Goal: Task Accomplishment & Management: Manage account settings

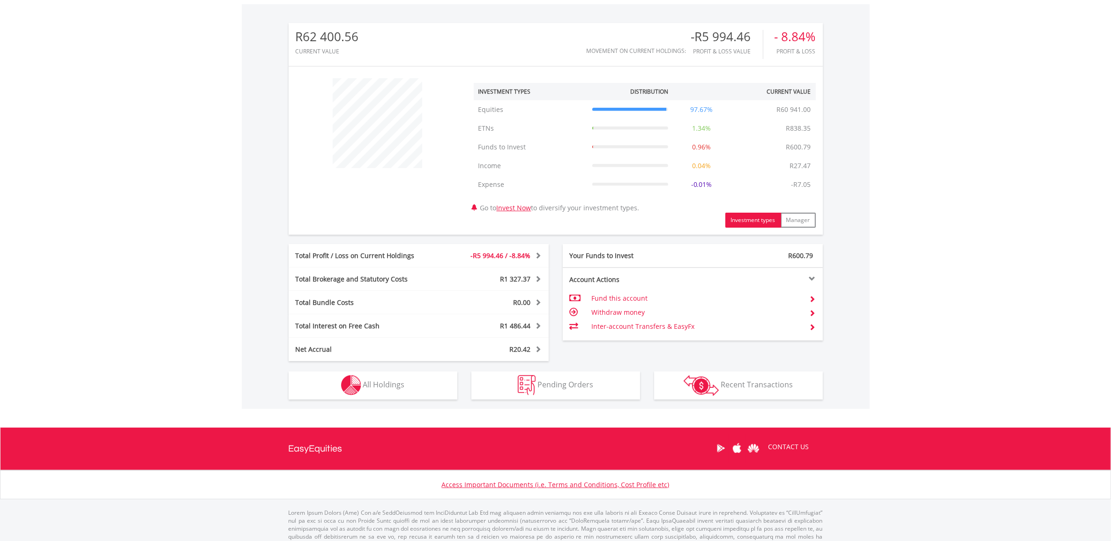
scroll to position [307, 0]
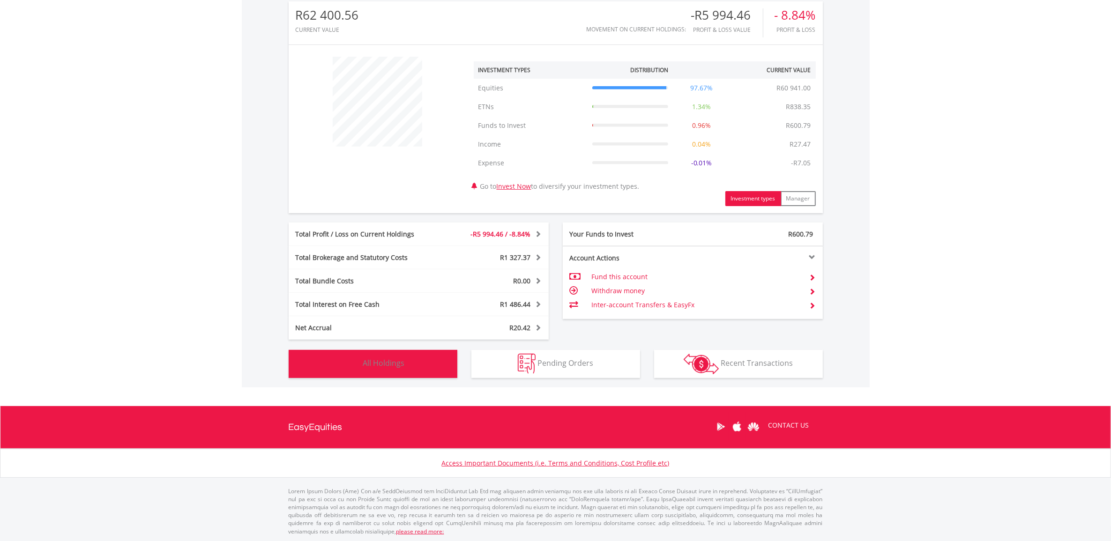
click at [406, 352] on button "Holdings All Holdings" at bounding box center [373, 364] width 169 height 28
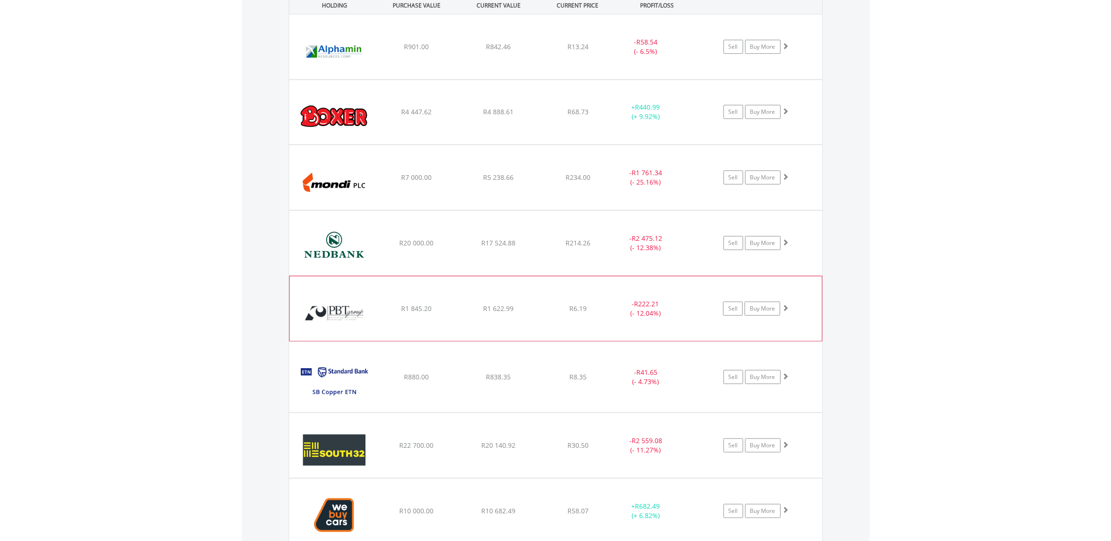
scroll to position [747, 0]
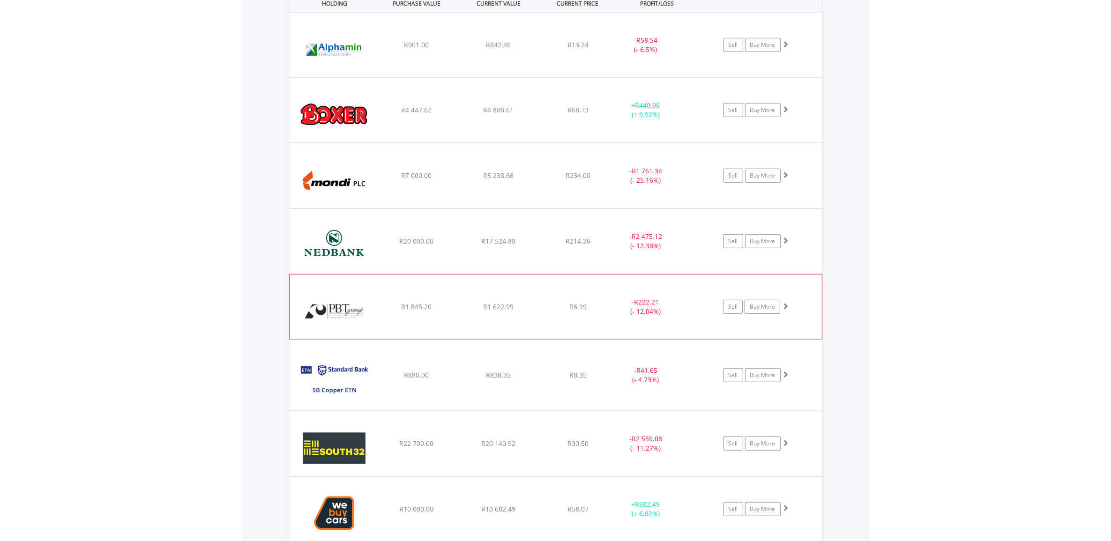
click at [345, 308] on img at bounding box center [334, 311] width 81 height 51
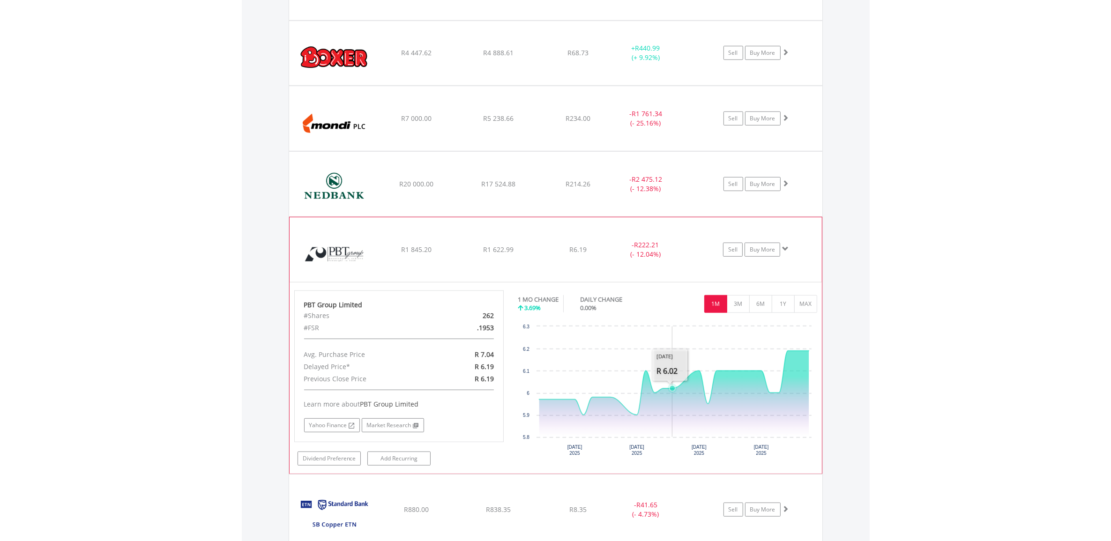
scroll to position [806, 0]
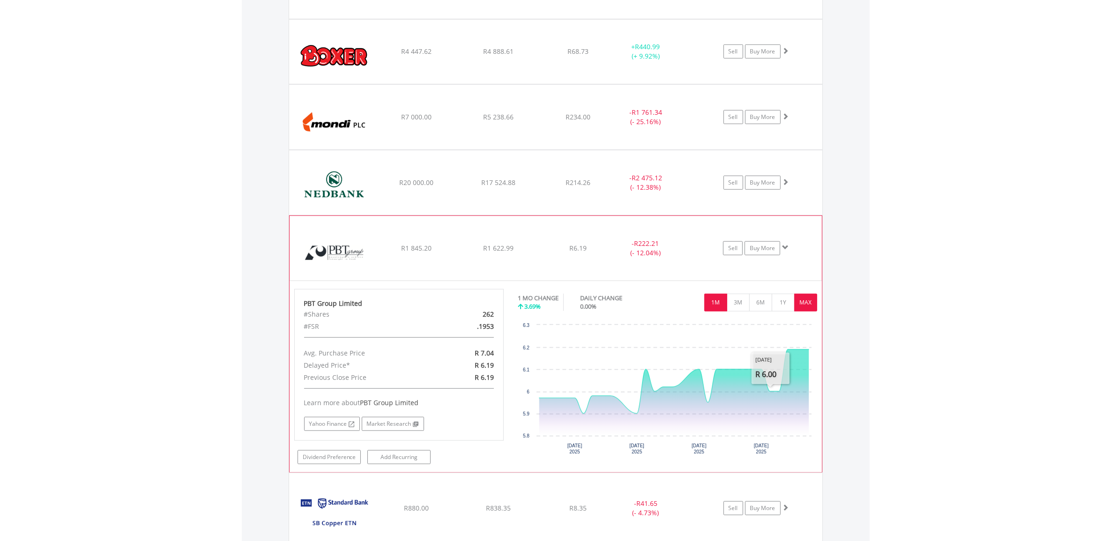
click at [807, 299] on button "MAX" at bounding box center [805, 303] width 23 height 18
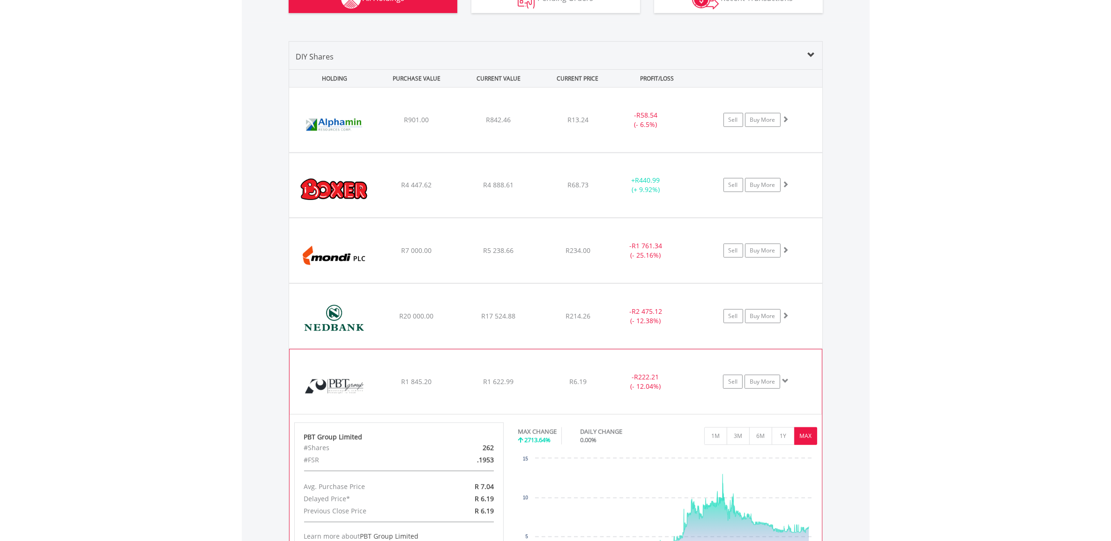
scroll to position [630, 0]
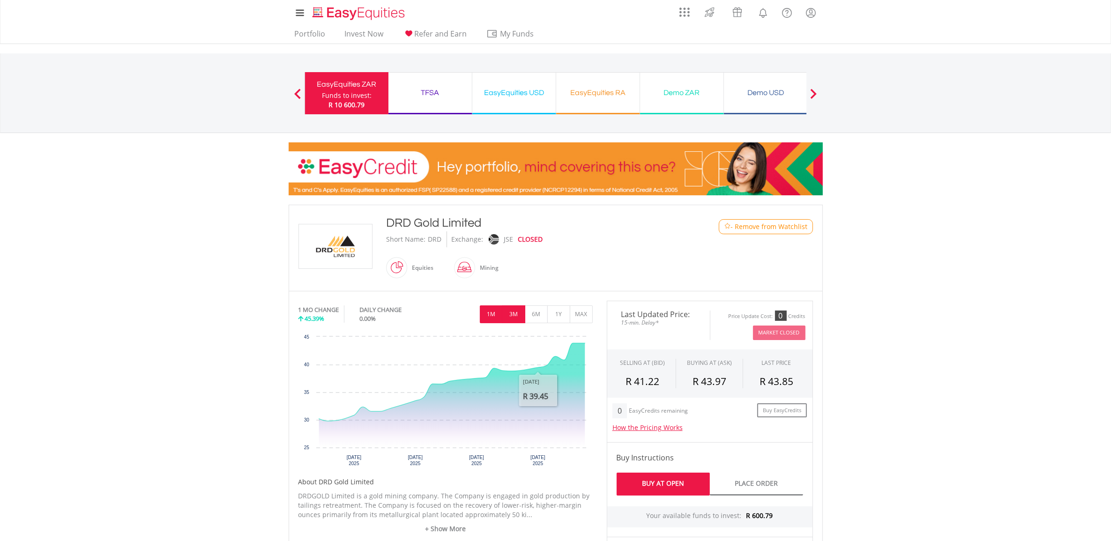
click at [519, 320] on button "3M" at bounding box center [513, 314] width 23 height 18
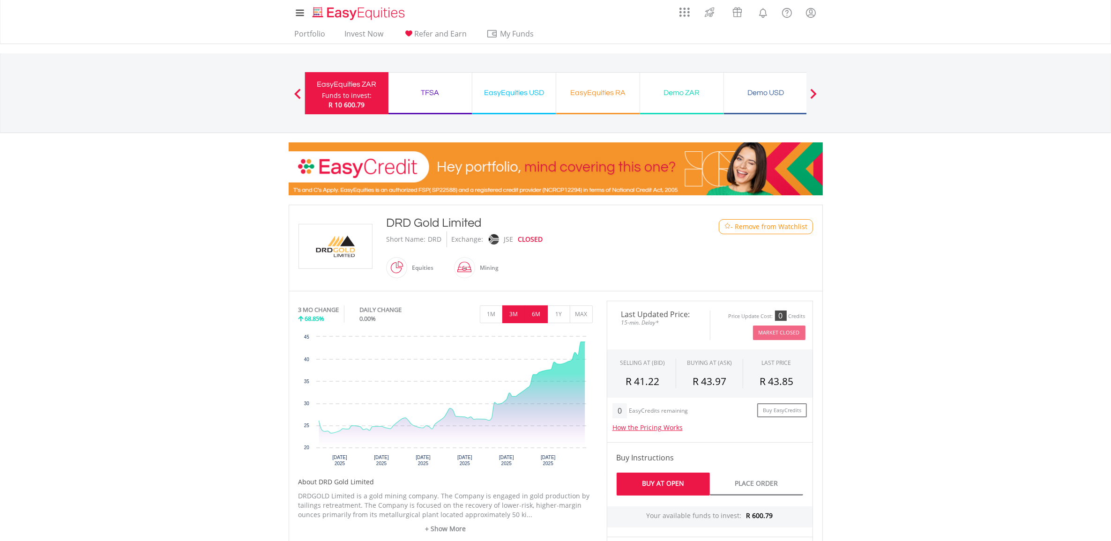
click at [528, 320] on button "6M" at bounding box center [536, 314] width 23 height 18
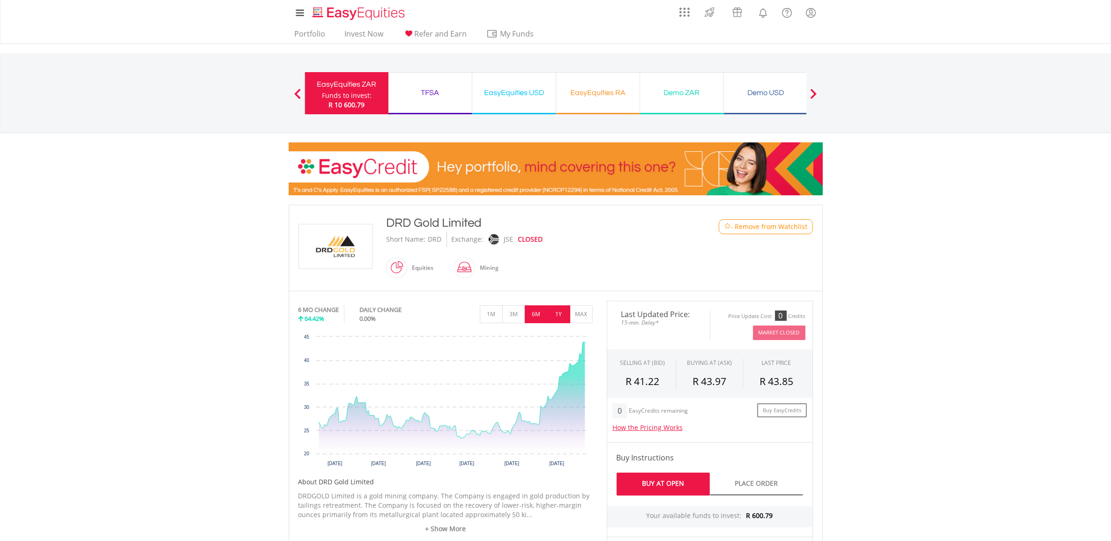
click at [556, 319] on button "1Y" at bounding box center [558, 314] width 23 height 18
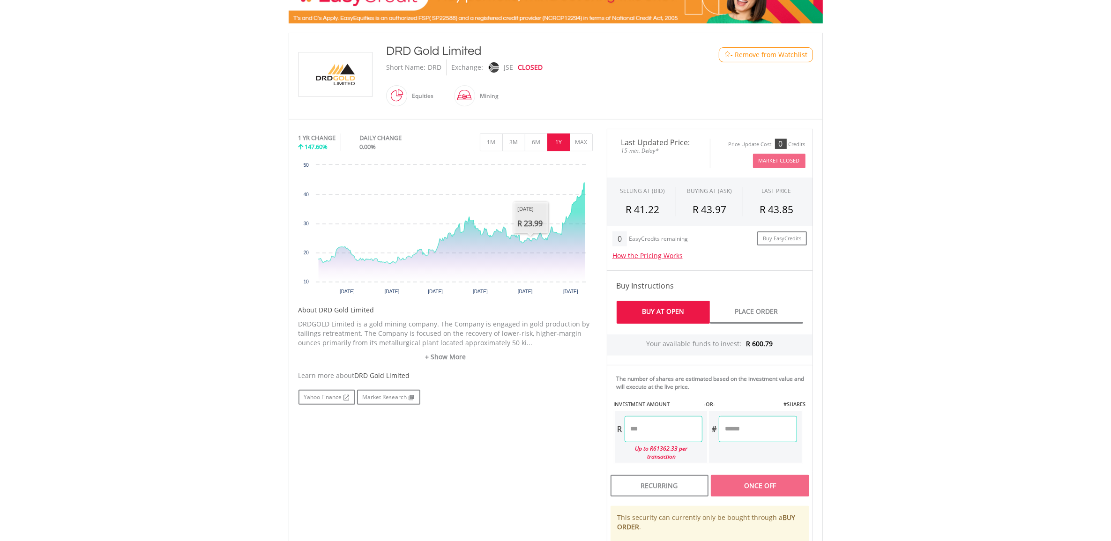
scroll to position [169, 0]
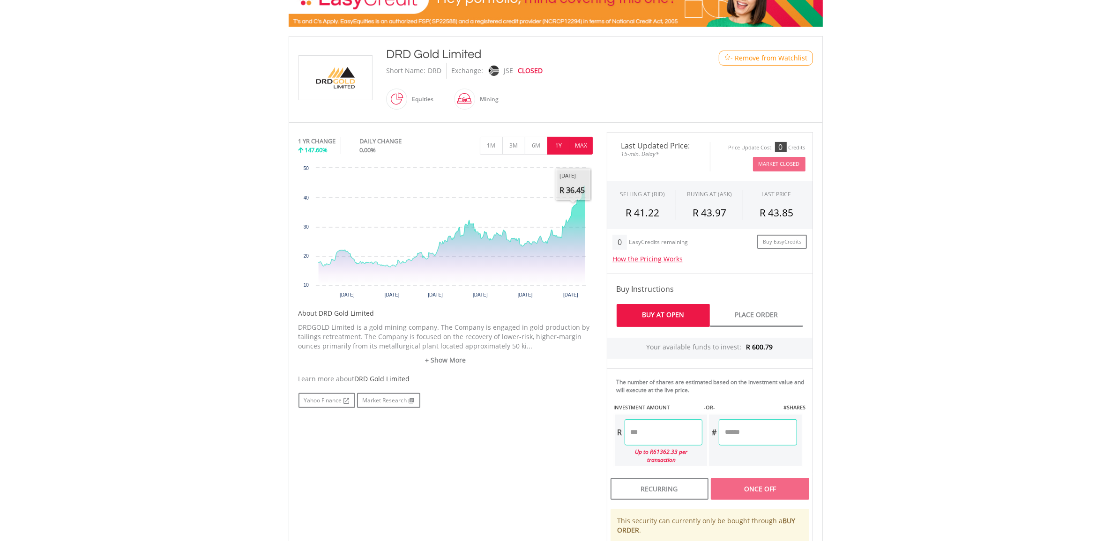
click at [582, 148] on button "MAX" at bounding box center [581, 146] width 23 height 18
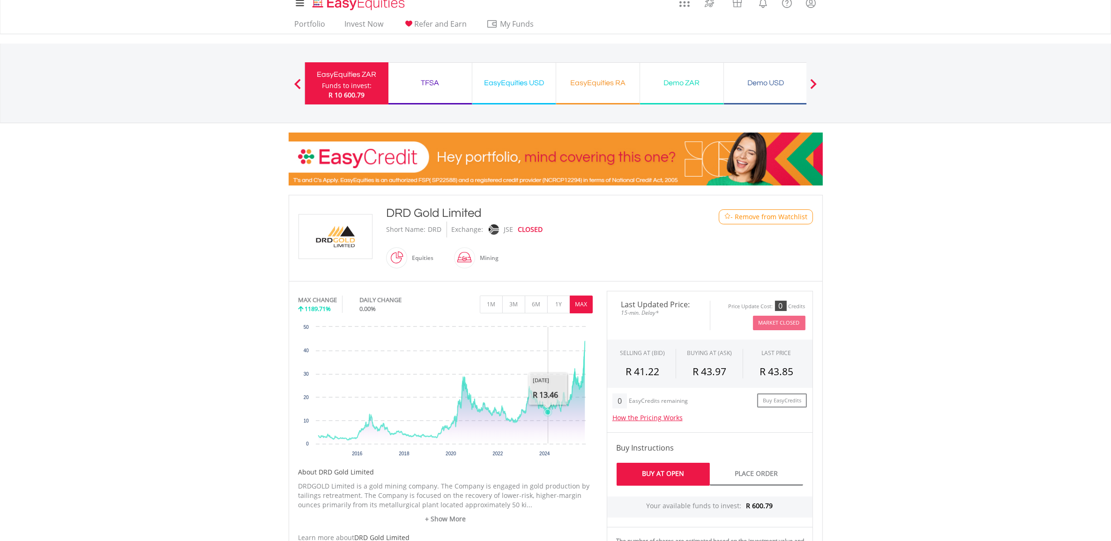
scroll to position [0, 0]
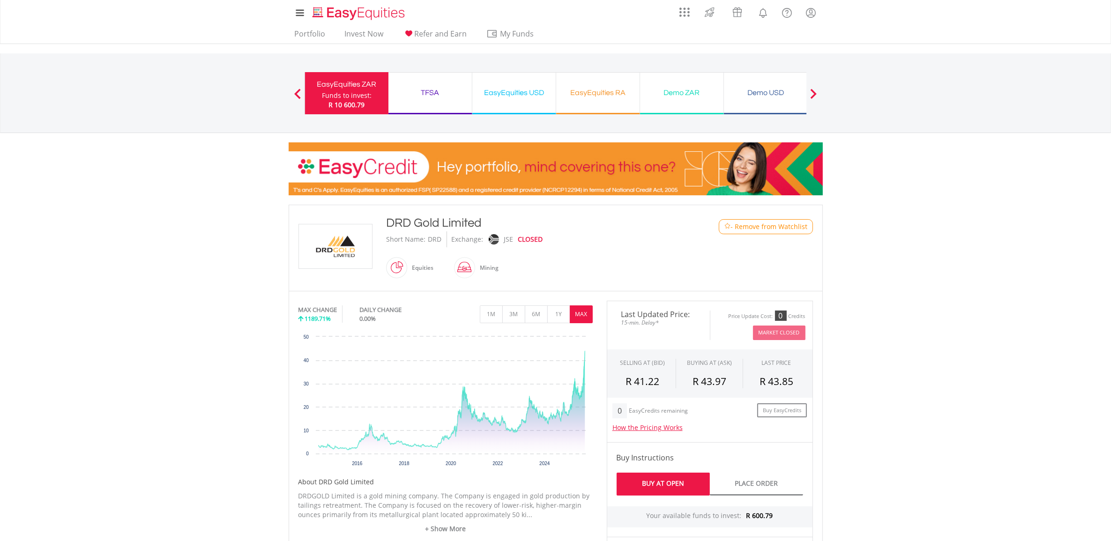
click at [439, 99] on div "TFSA" at bounding box center [430, 92] width 72 height 13
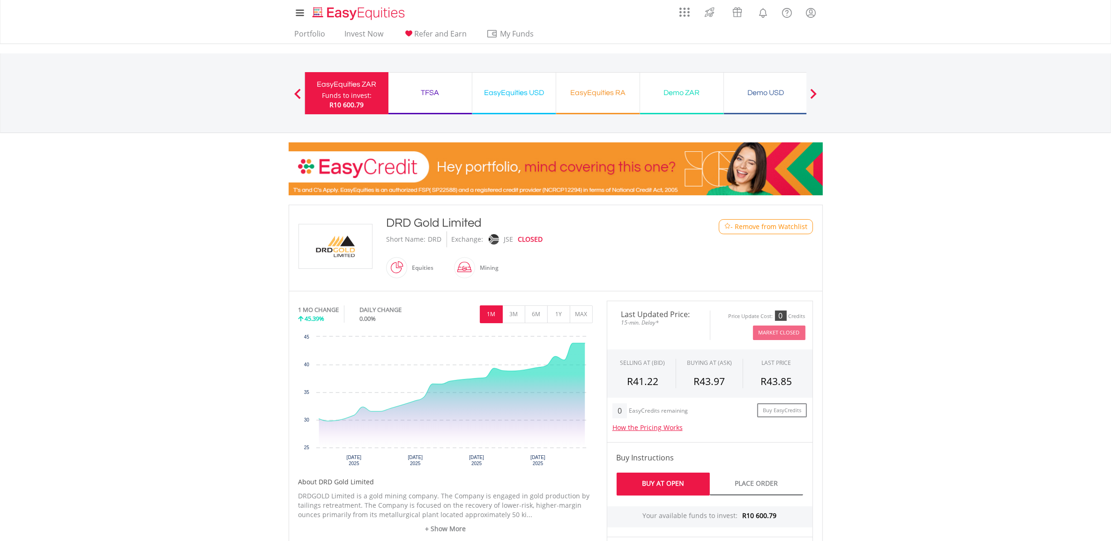
click at [435, 92] on div "TFSA" at bounding box center [430, 92] width 72 height 13
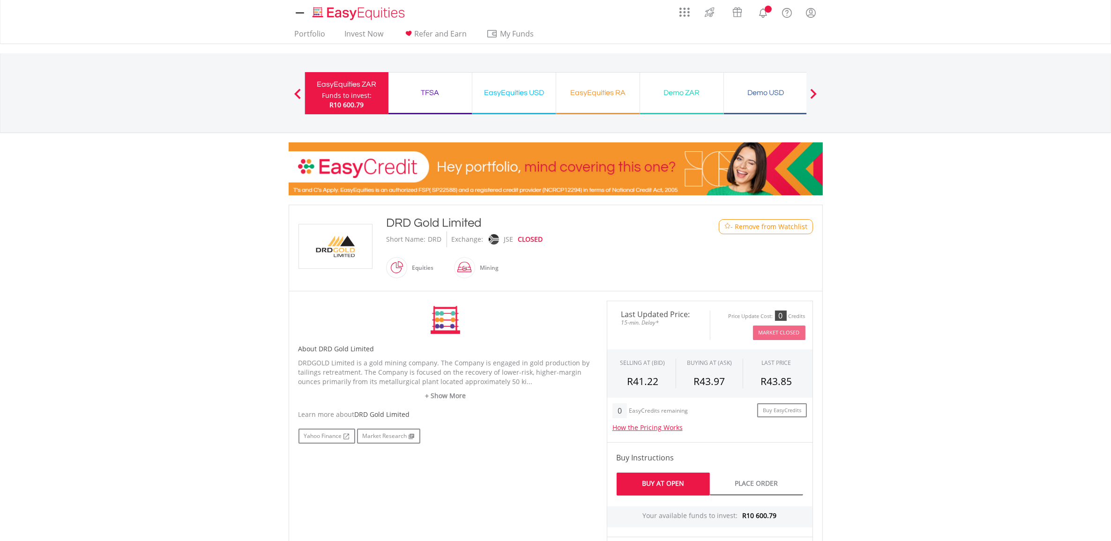
click at [510, 34] on span "My Funds" at bounding box center [516, 34] width 61 height 12
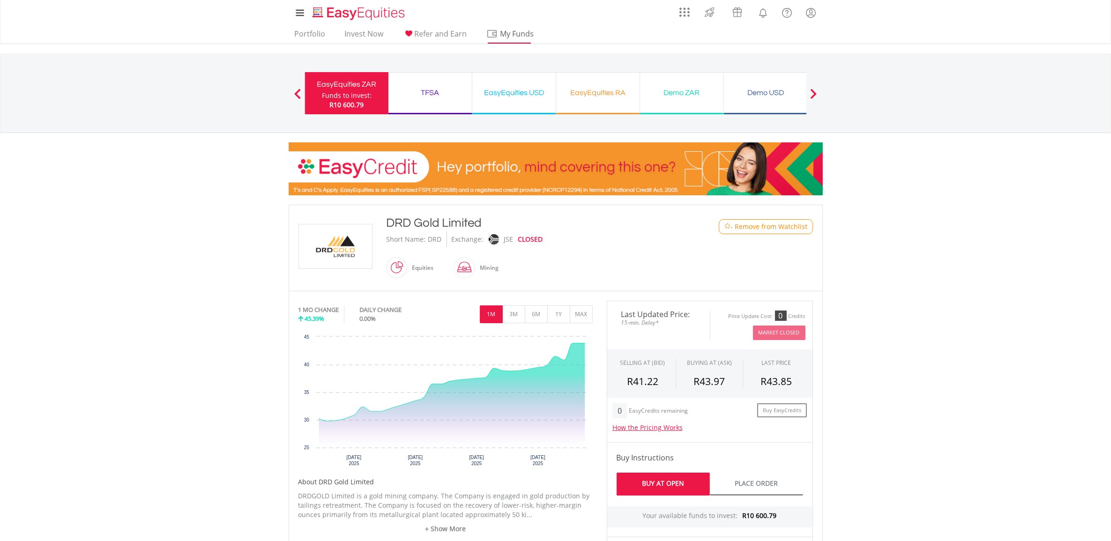
click at [512, 36] on span "My Funds" at bounding box center [516, 34] width 61 height 12
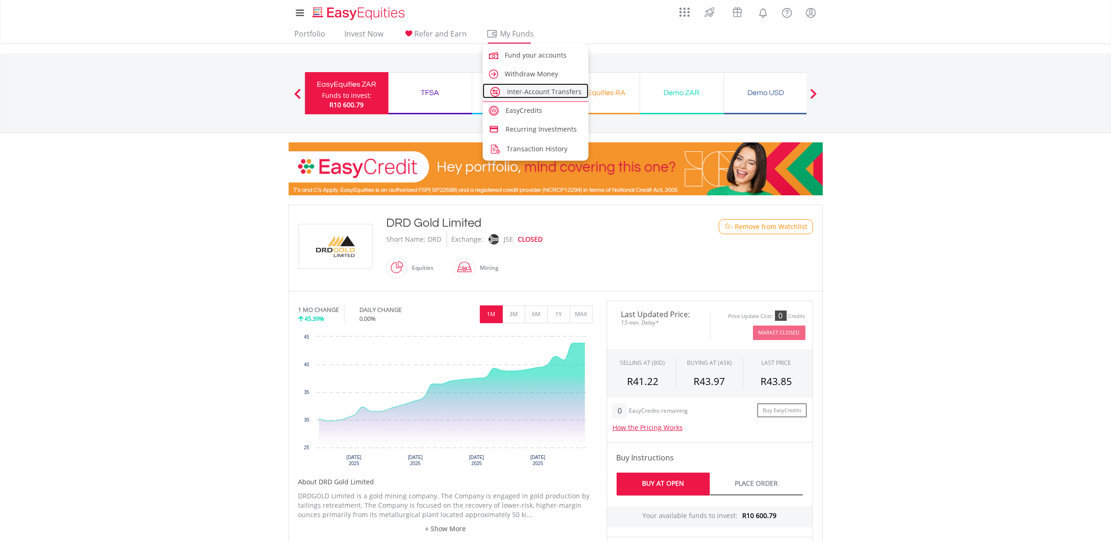
click at [526, 90] on span "Inter-Account Transfers" at bounding box center [544, 91] width 74 height 9
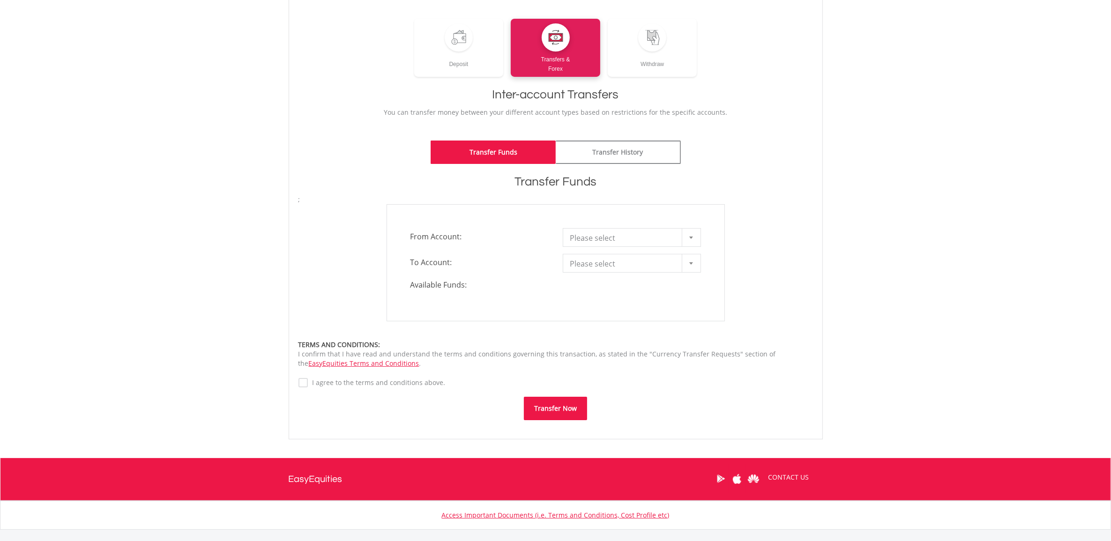
scroll to position [117, 0]
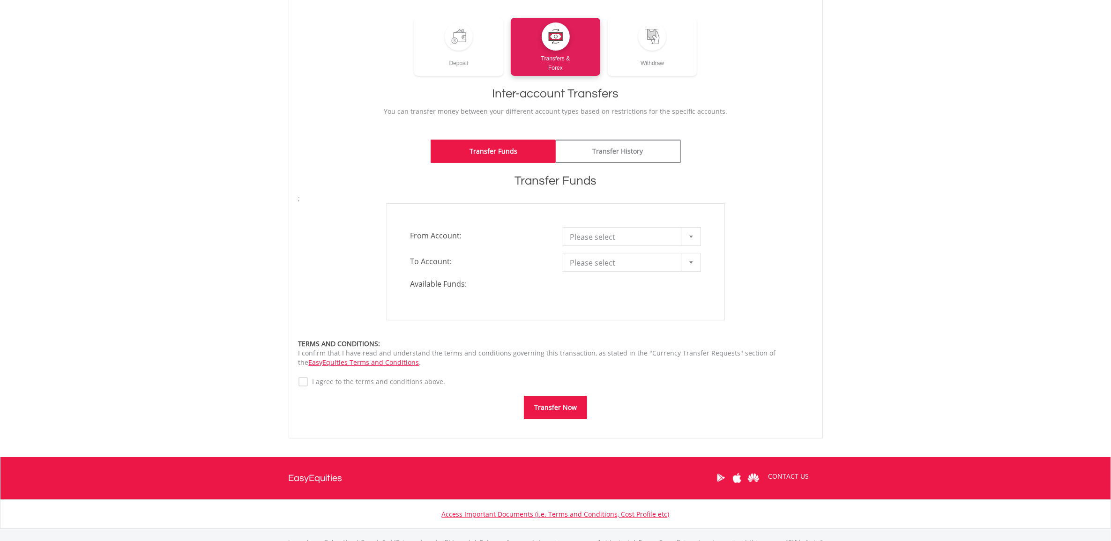
click at [683, 239] on div at bounding box center [691, 237] width 19 height 18
click at [668, 275] on li "EasyEquities ZAR - 11041863" at bounding box center [631, 270] width 137 height 17
click at [692, 263] on div at bounding box center [691, 262] width 19 height 18
click at [671, 298] on li "TFSA - 11041864" at bounding box center [631, 296] width 137 height 17
click at [671, 298] on div "**********" at bounding box center [556, 261] width 338 height 117
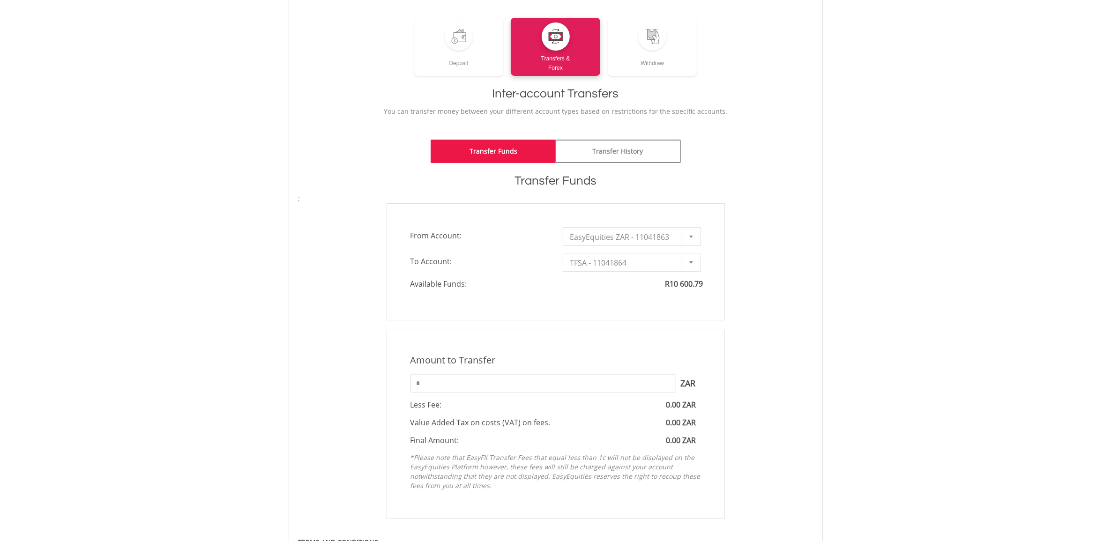
drag, startPoint x: 671, startPoint y: 298, endPoint x: 763, endPoint y: 320, distance: 94.5
click at [762, 320] on form "**********" at bounding box center [555, 406] width 514 height 424
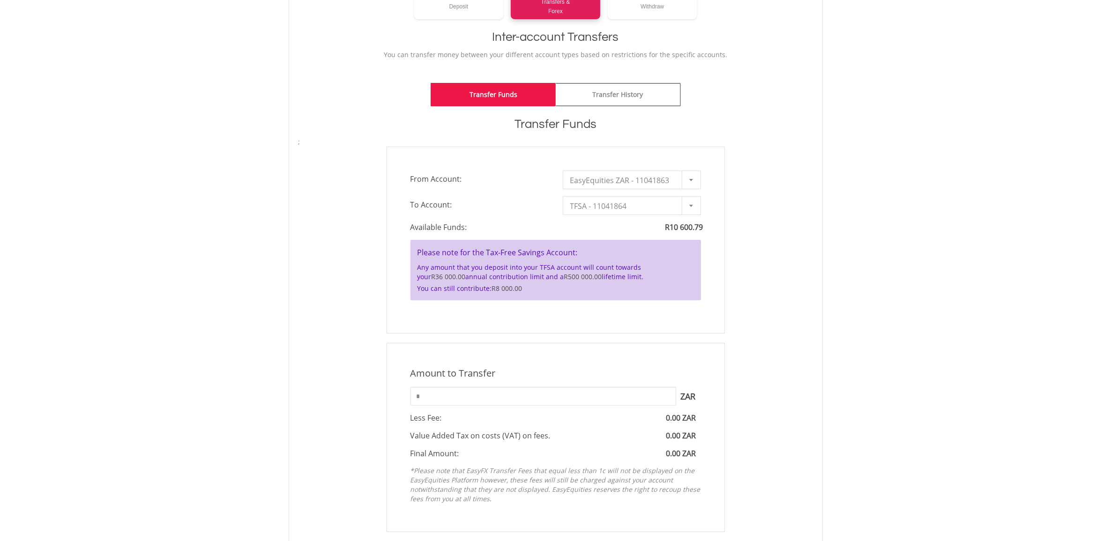
scroll to position [176, 0]
click at [796, 348] on div "Amount to Transfer 1 ZAR = 1.0000 ZAR * ZAR You can transfer funds into your of…" at bounding box center [555, 435] width 528 height 189
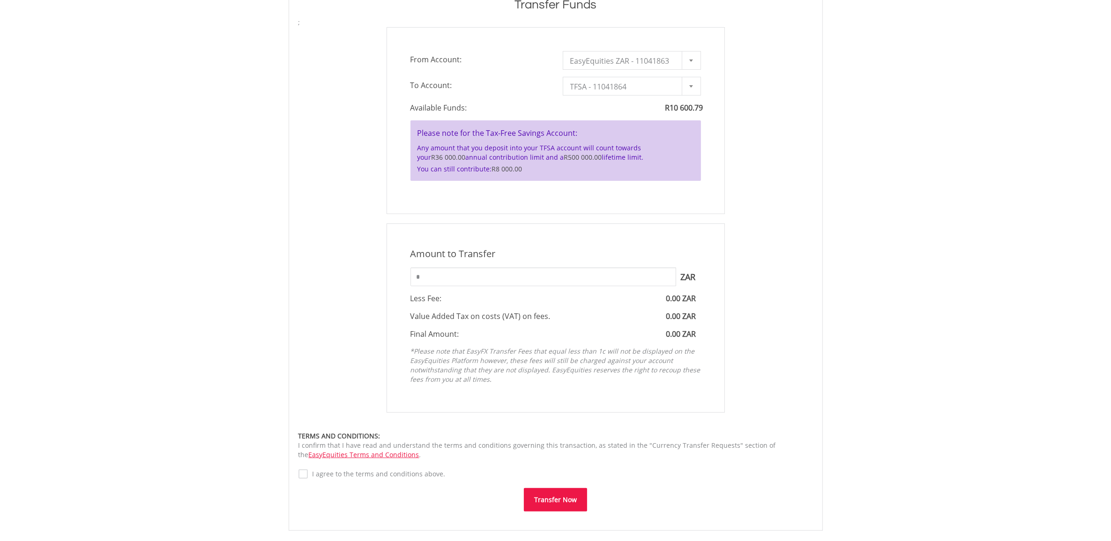
scroll to position [293, 0]
click at [568, 283] on input "*" at bounding box center [543, 277] width 266 height 19
type input "*"
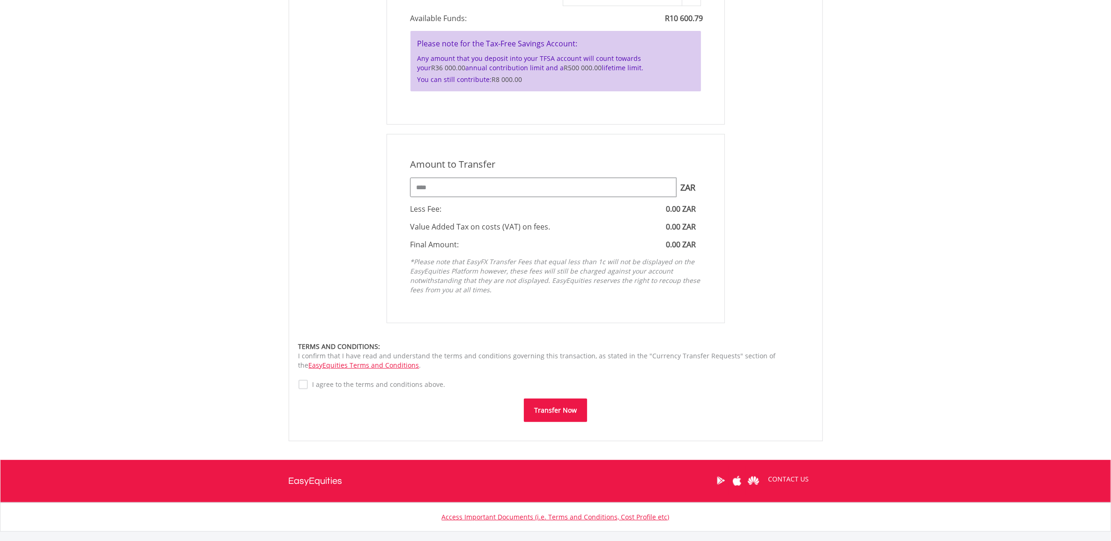
scroll to position [437, 0]
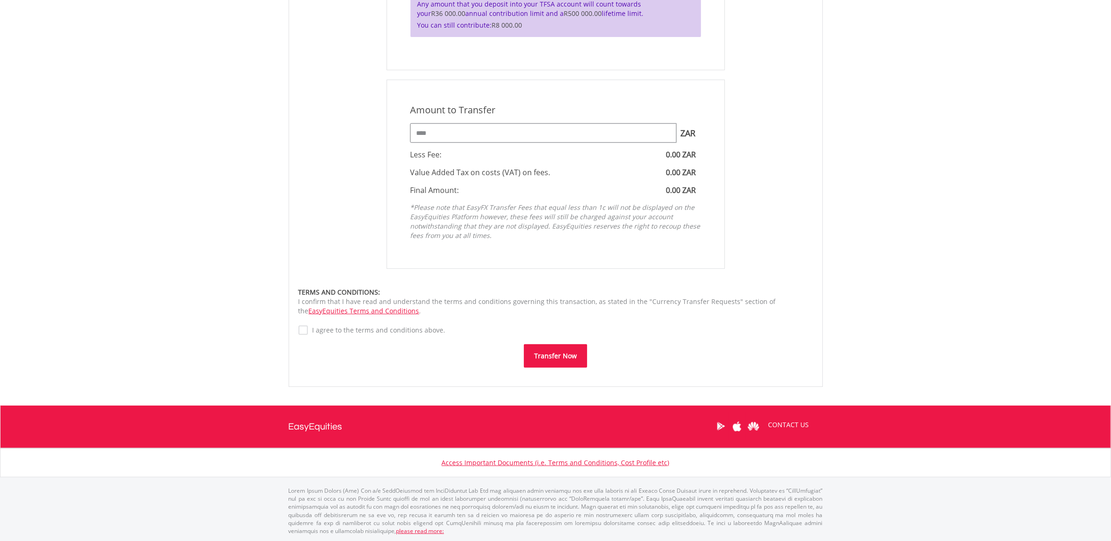
type input "****"
click at [558, 354] on button "Transfer Now" at bounding box center [555, 355] width 63 height 23
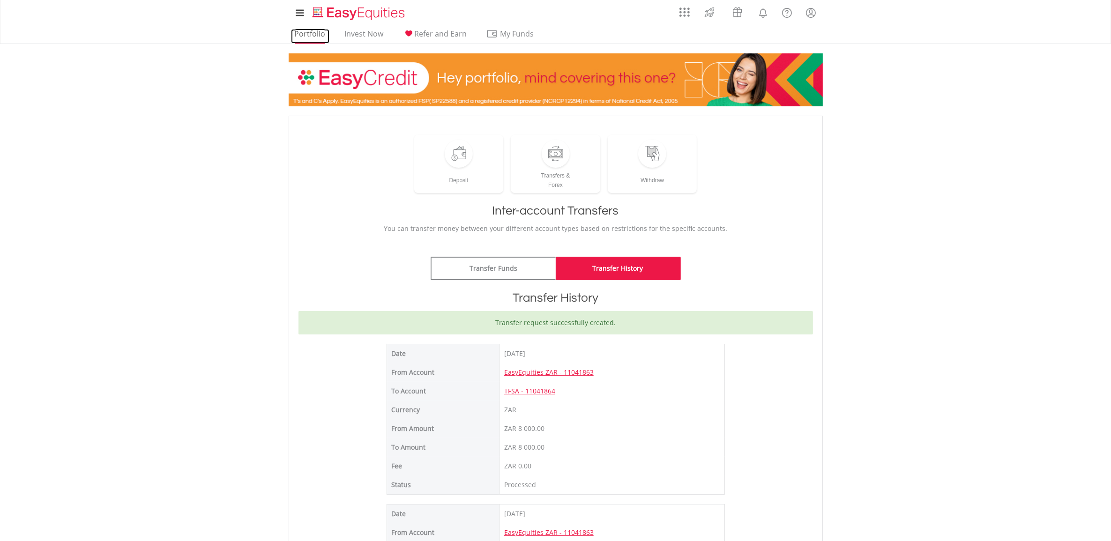
click at [315, 33] on link "Portfolio" at bounding box center [310, 36] width 38 height 15
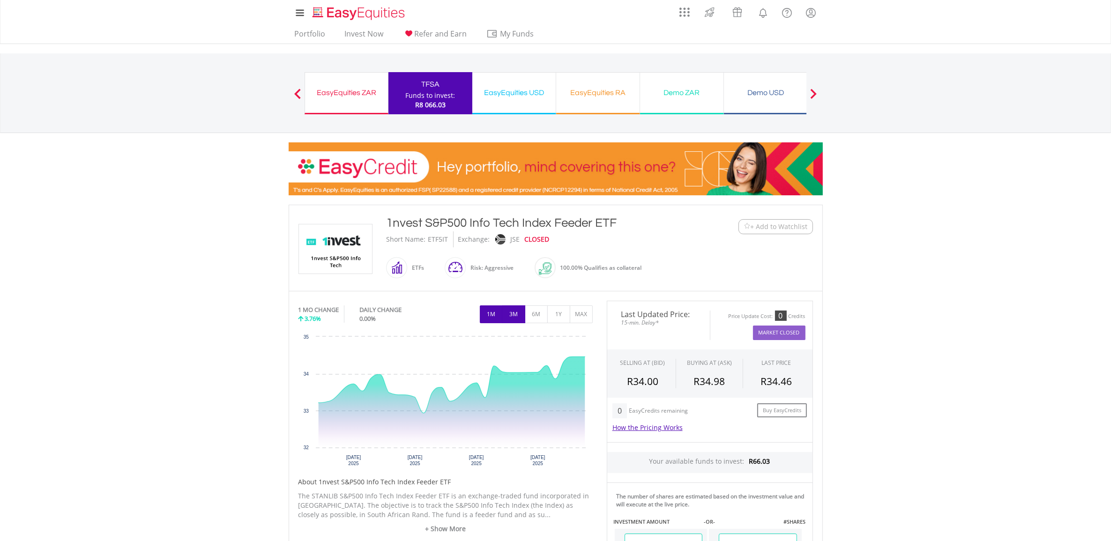
click at [516, 317] on button "3M" at bounding box center [513, 314] width 23 height 18
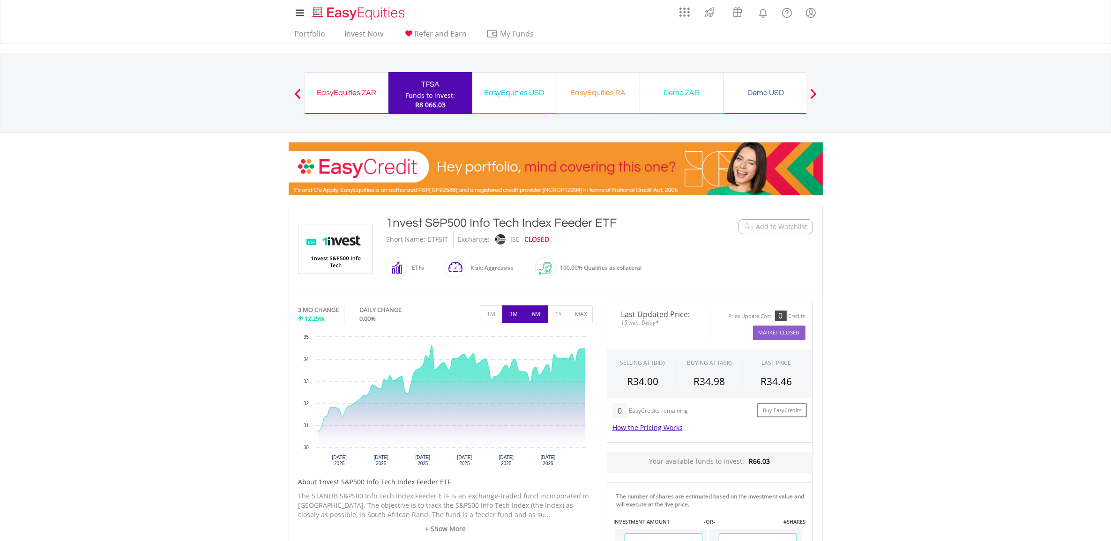
click at [539, 313] on button "6M" at bounding box center [536, 314] width 23 height 18
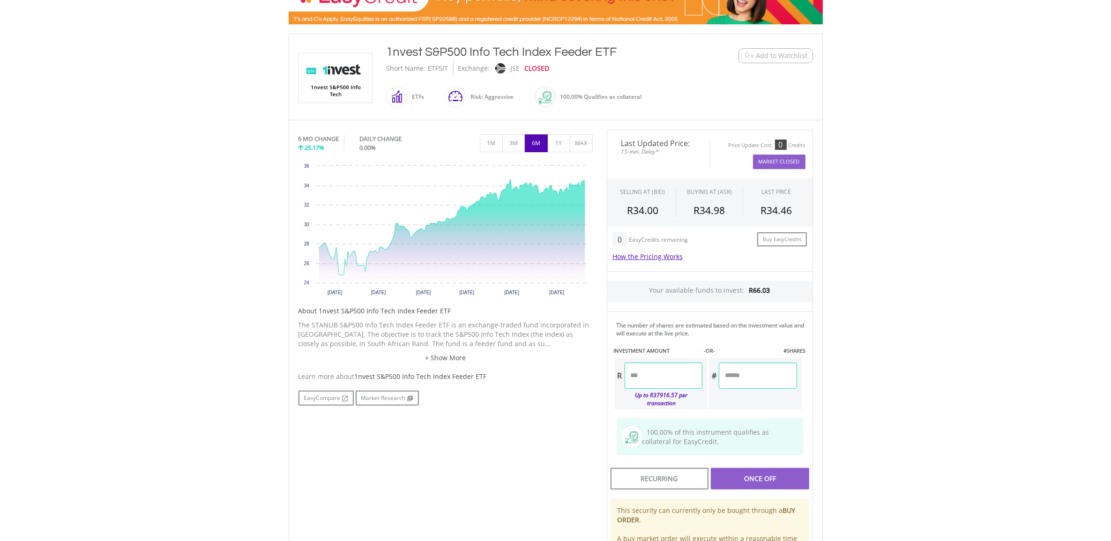
scroll to position [176, 0]
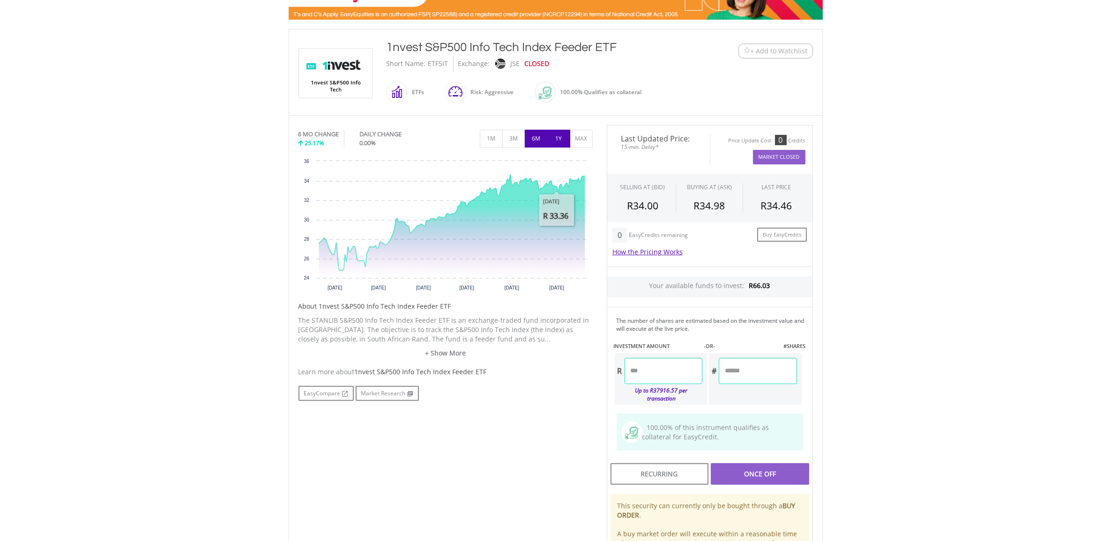
click at [556, 139] on button "1Y" at bounding box center [558, 139] width 23 height 18
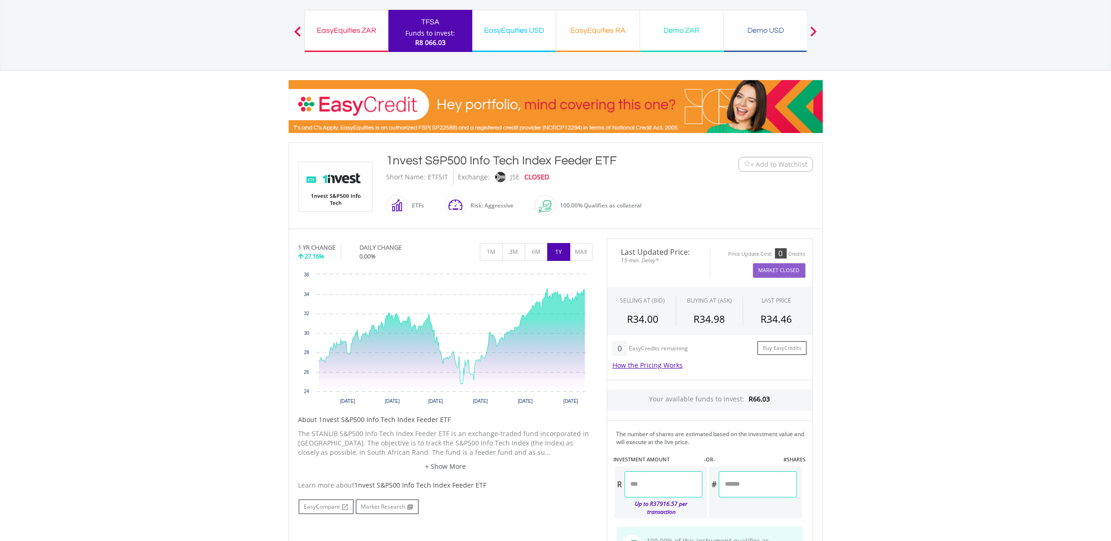
scroll to position [59, 0]
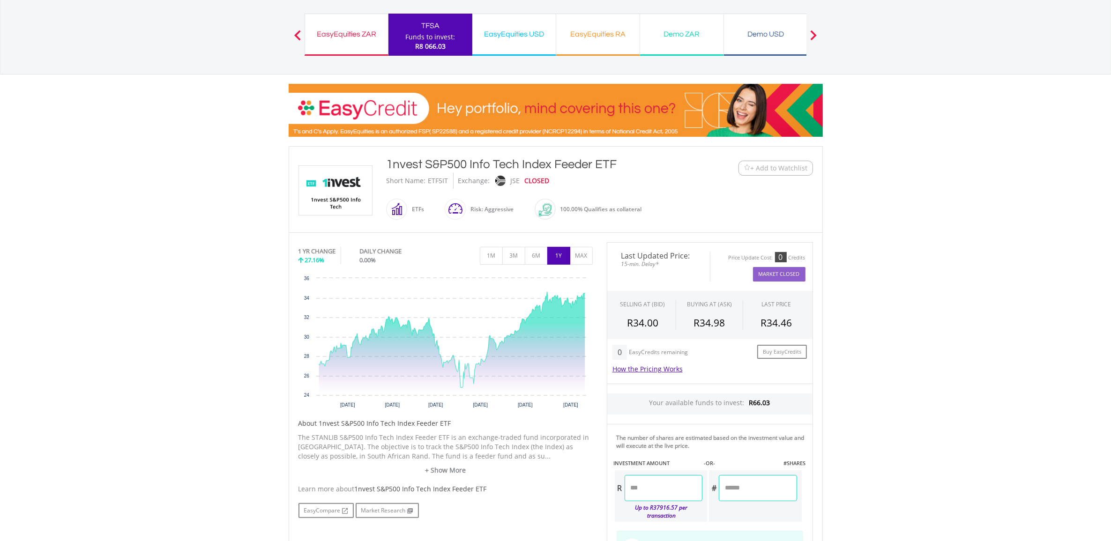
click at [466, 210] on span at bounding box center [466, 209] width 0 height 21
click at [786, 167] on span "+ Add to Watchlist" at bounding box center [779, 168] width 57 height 9
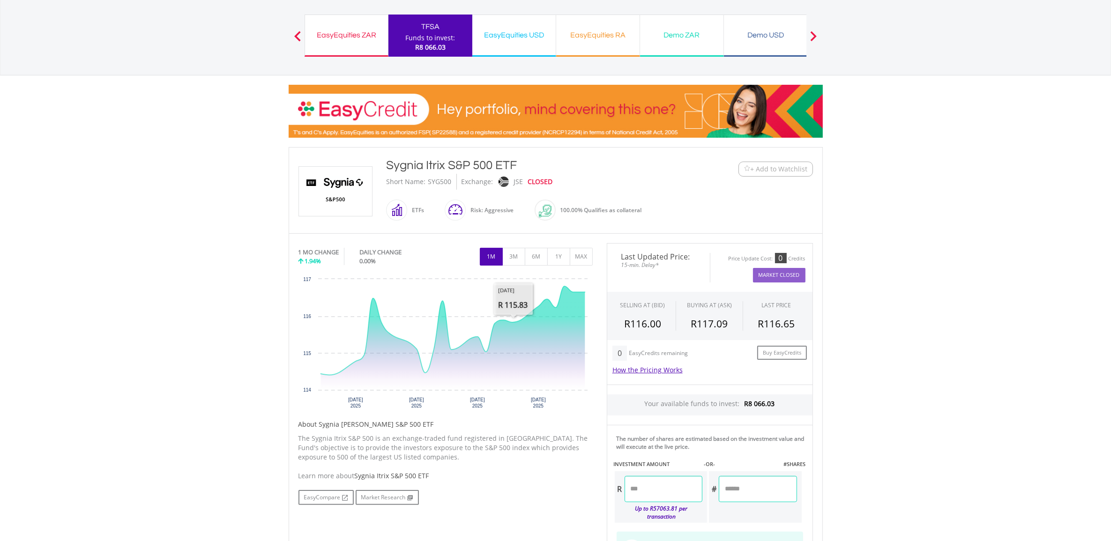
scroll to position [59, 0]
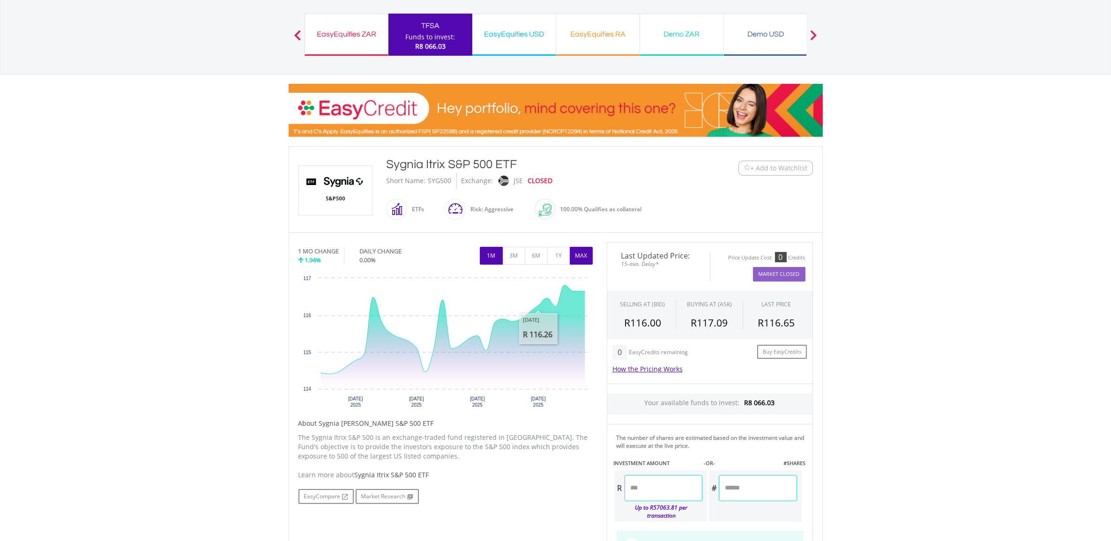
click at [574, 261] on button "MAX" at bounding box center [581, 256] width 23 height 18
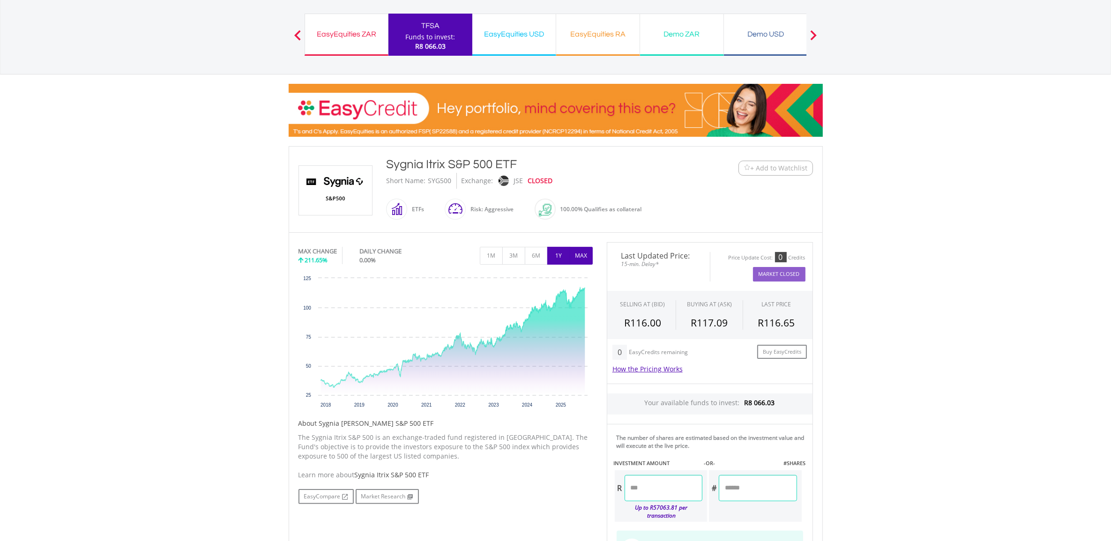
click at [558, 260] on button "1Y" at bounding box center [558, 256] width 23 height 18
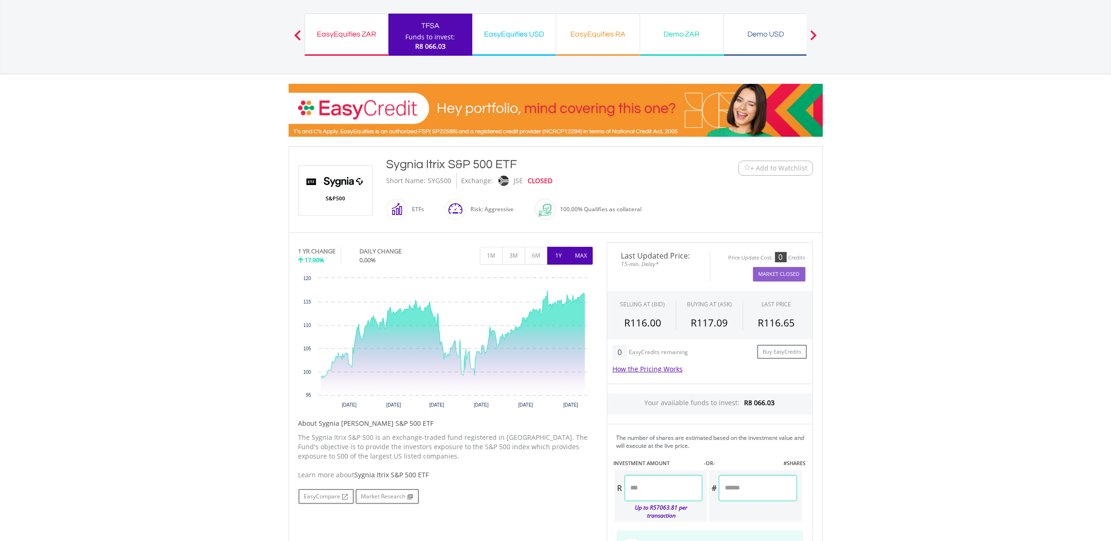
click at [582, 256] on button "MAX" at bounding box center [581, 256] width 23 height 18
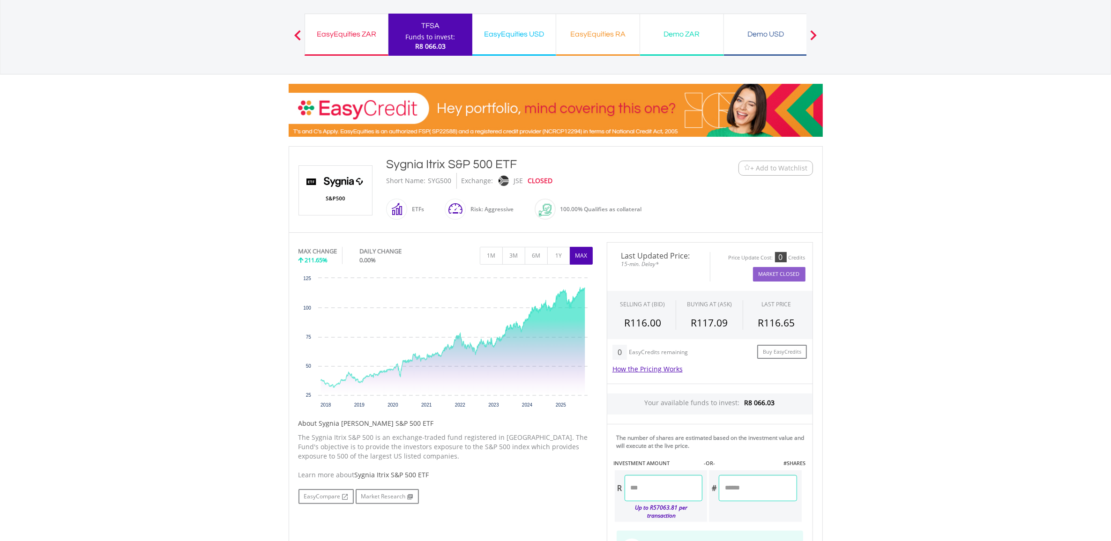
click at [799, 171] on span "+ Add to Watchlist" at bounding box center [779, 168] width 57 height 9
click at [300, 34] on span at bounding box center [297, 35] width 7 height 10
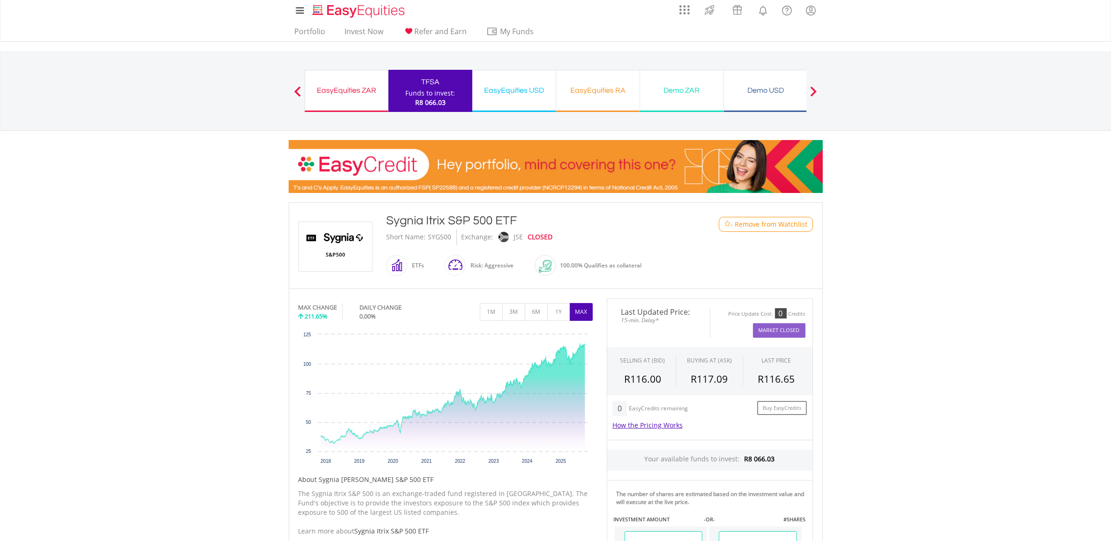
scroll to position [0, 0]
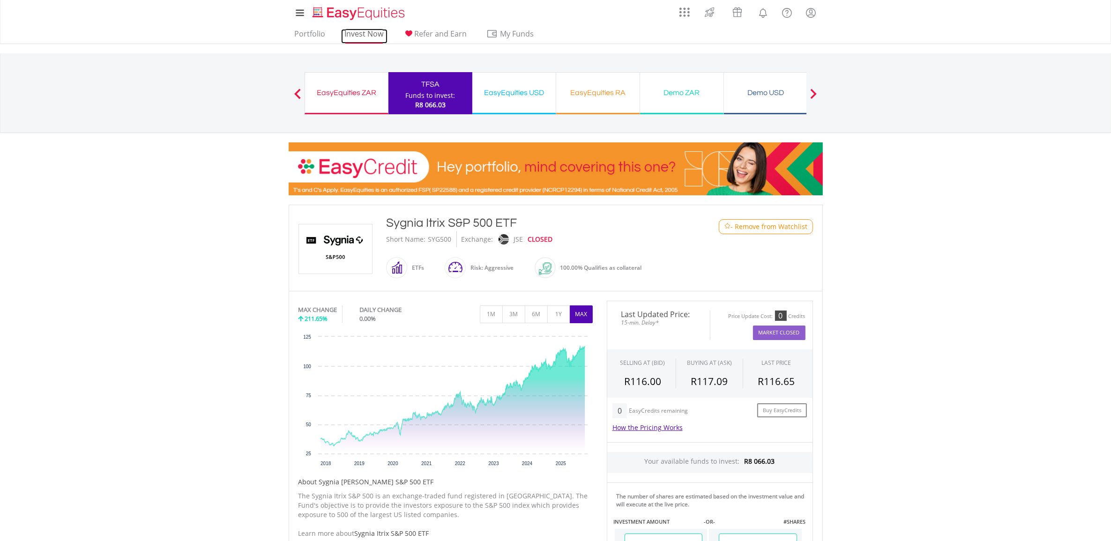
click at [364, 30] on link "Invest Now" at bounding box center [364, 36] width 46 height 15
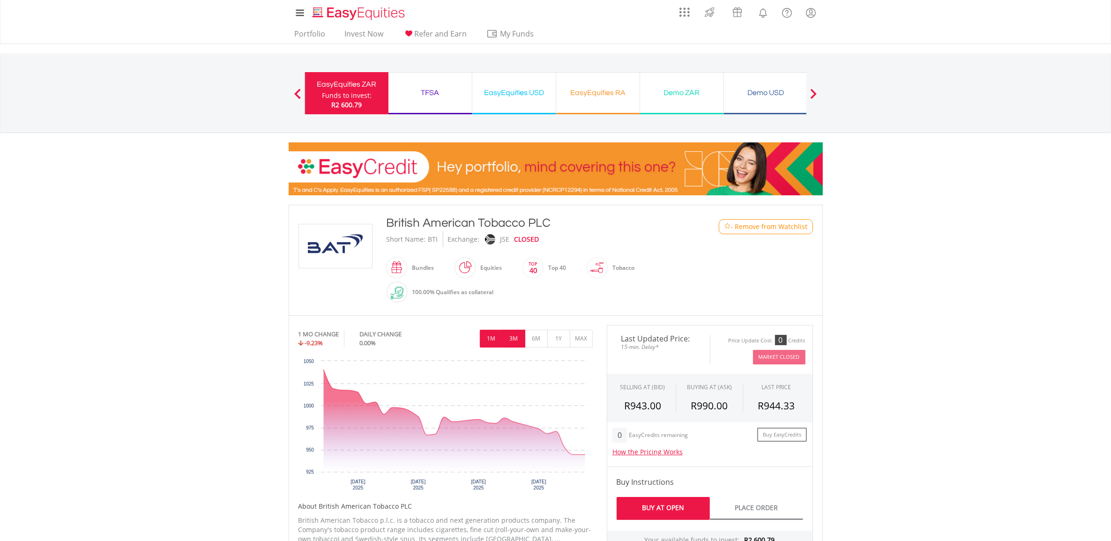
click at [519, 335] on button "3M" at bounding box center [513, 339] width 23 height 18
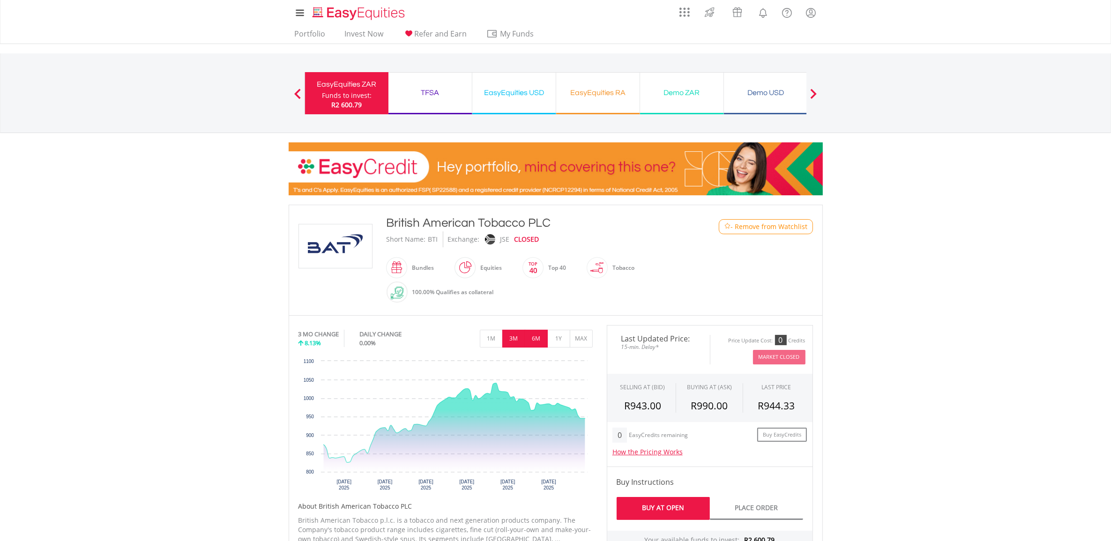
click at [537, 340] on button "6M" at bounding box center [536, 339] width 23 height 18
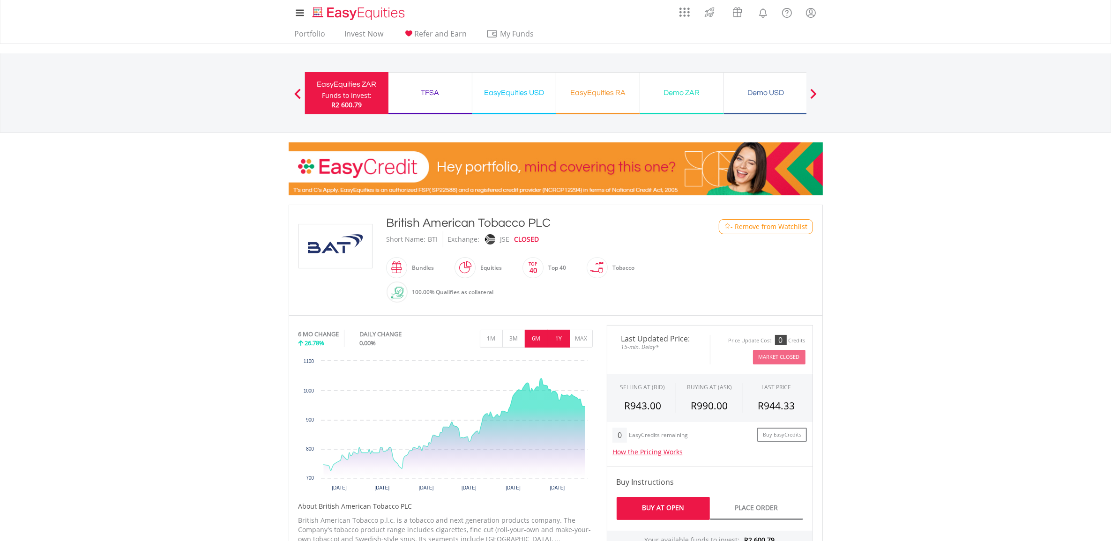
click at [550, 341] on button "1Y" at bounding box center [558, 339] width 23 height 18
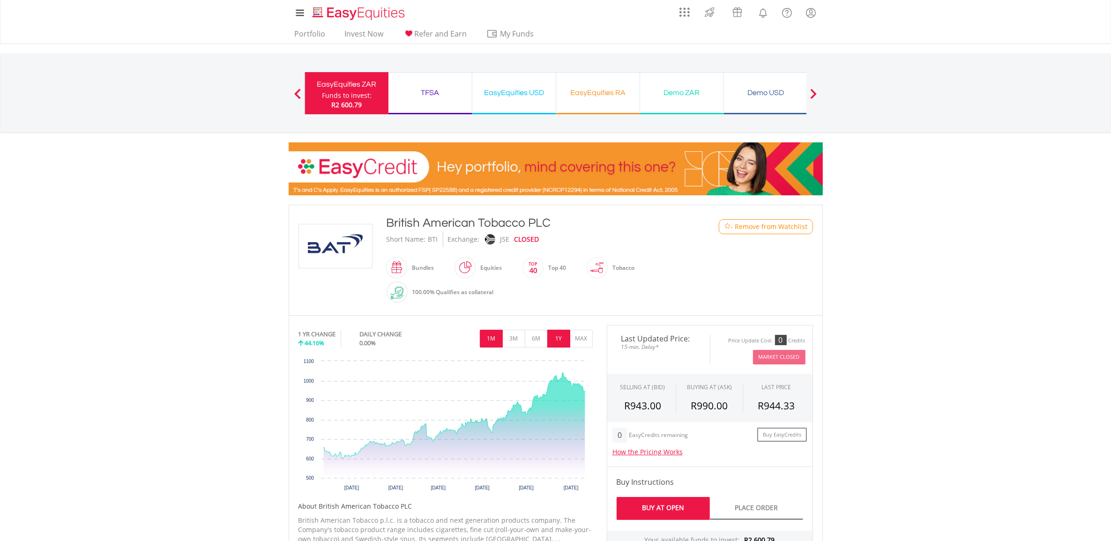
click at [488, 341] on button "1M" at bounding box center [491, 339] width 23 height 18
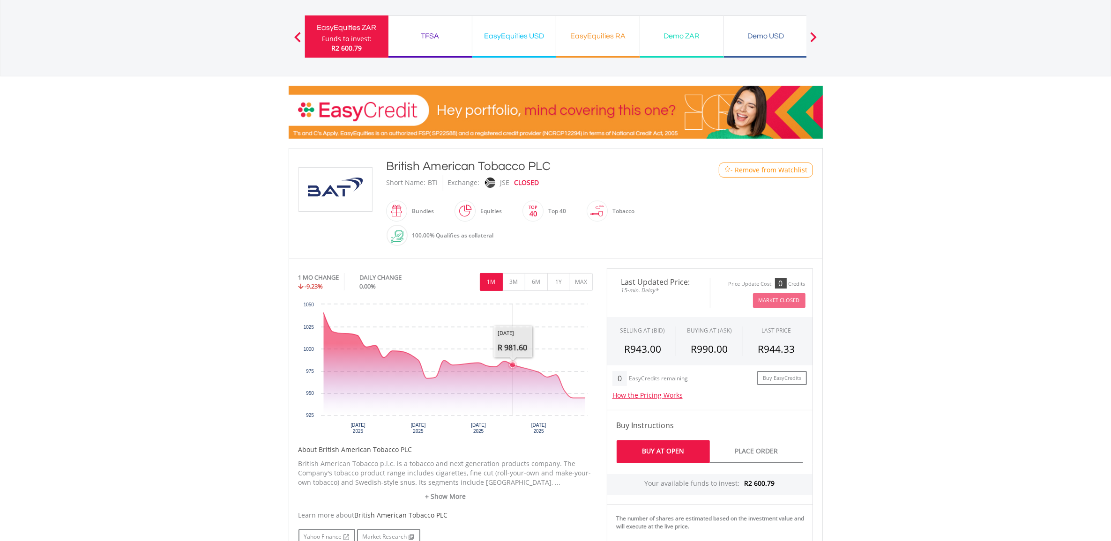
scroll to position [59, 0]
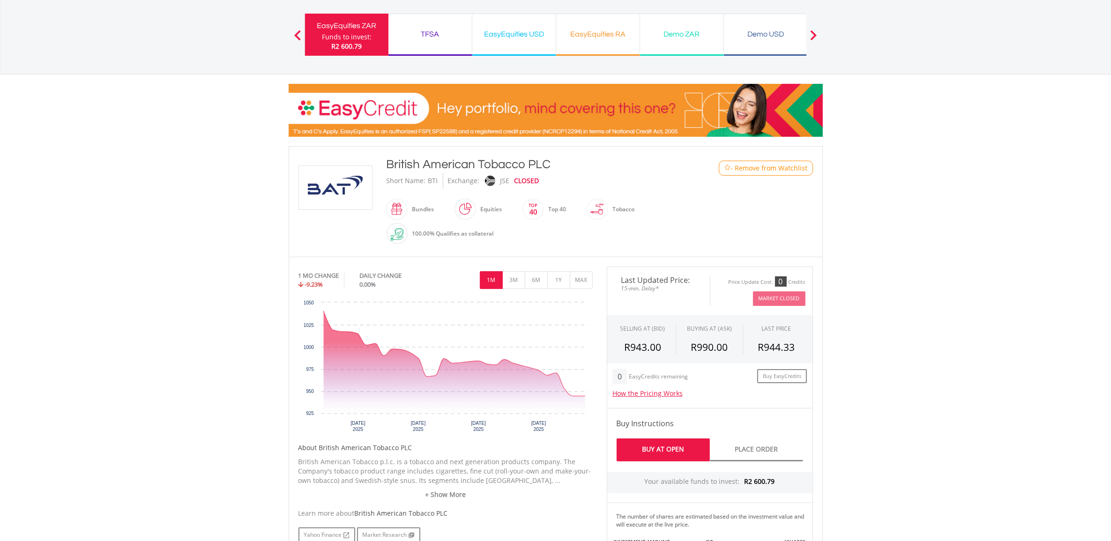
click at [911, 245] on body "My Investments Invest Now New Listings Sell My Recurring Investments Pending Or…" at bounding box center [555, 457] width 1111 height 1032
click at [967, 345] on body "My Investments Invest Now New Listings Sell My Recurring Investments Pending Or…" at bounding box center [555, 457] width 1111 height 1032
click at [555, 280] on button "1Y" at bounding box center [558, 280] width 23 height 18
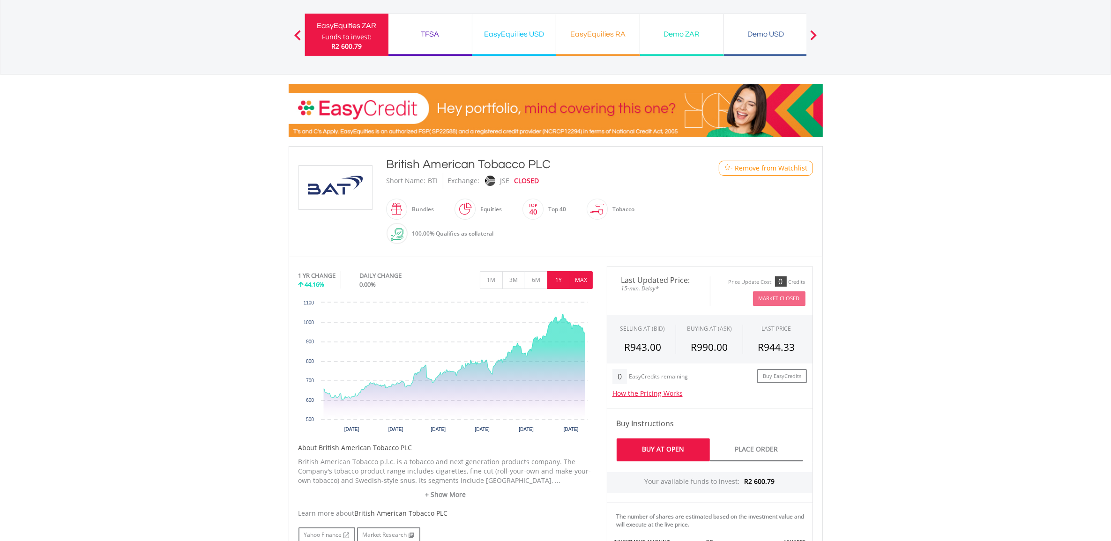
click at [582, 282] on button "MAX" at bounding box center [581, 280] width 23 height 18
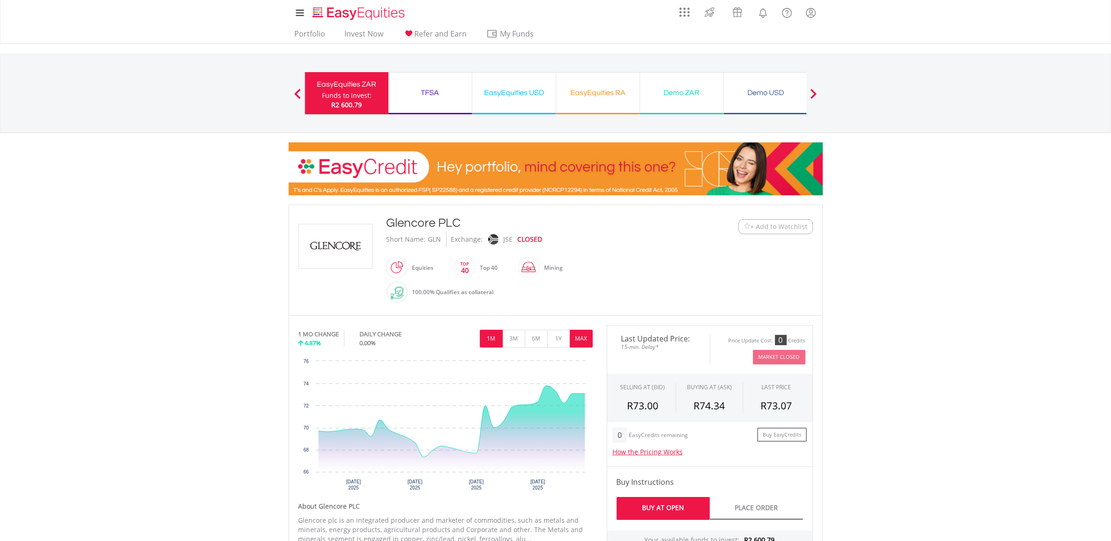
click at [579, 338] on button "MAX" at bounding box center [581, 339] width 23 height 18
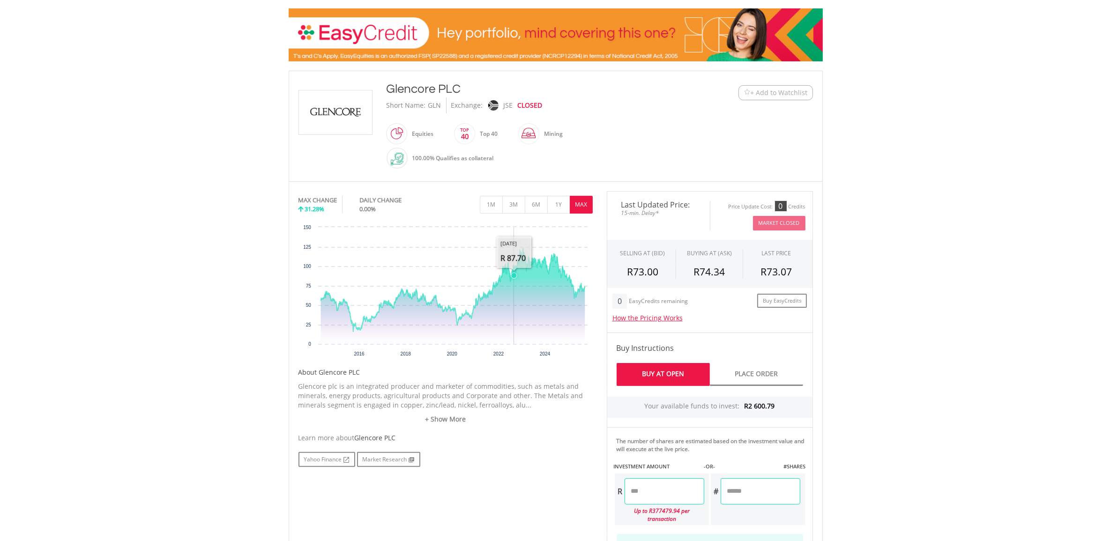
scroll to position [176, 0]
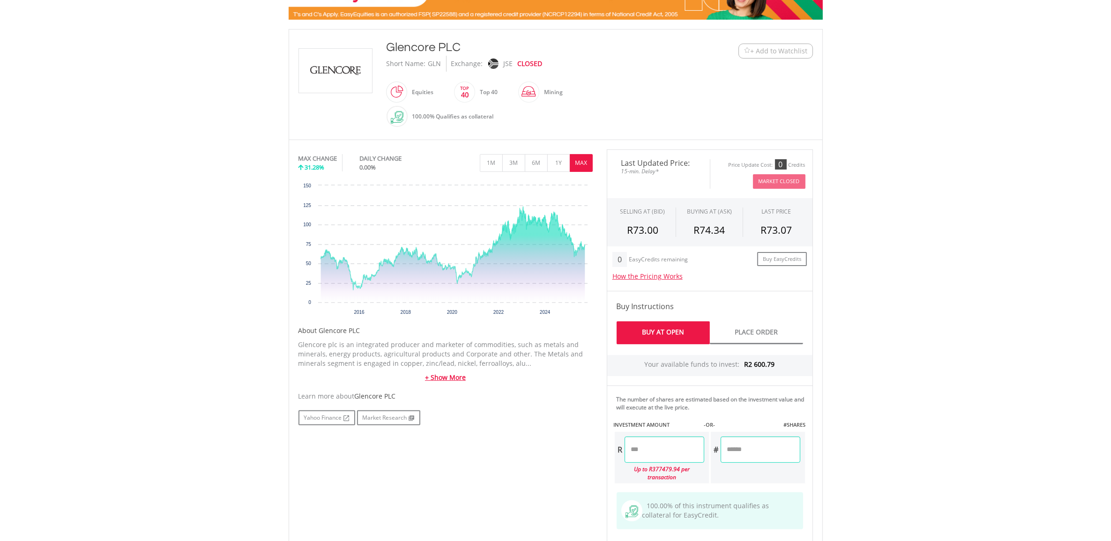
click at [458, 376] on link "+ Show More" at bounding box center [445, 377] width 294 height 9
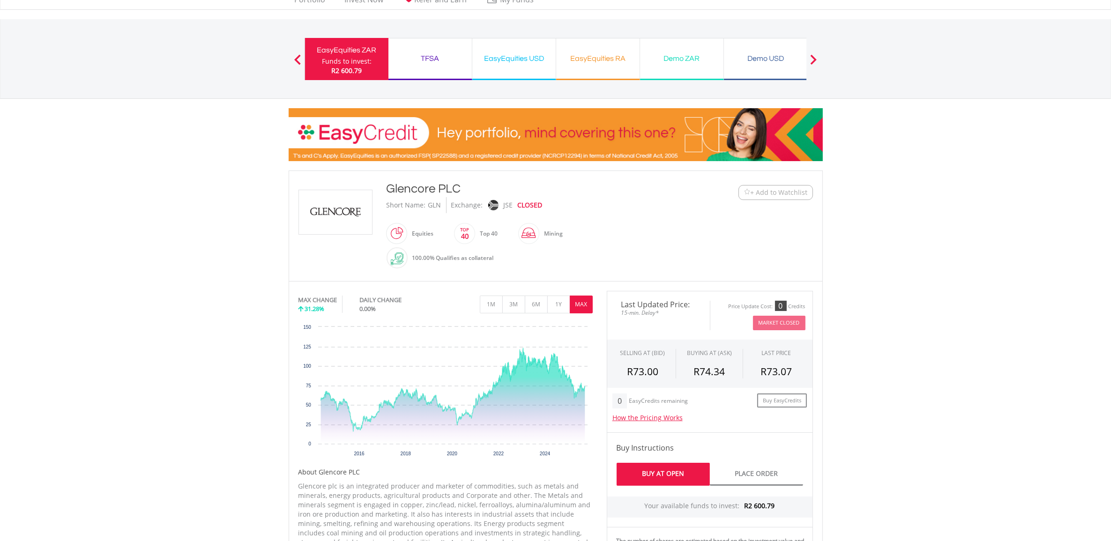
scroll to position [0, 0]
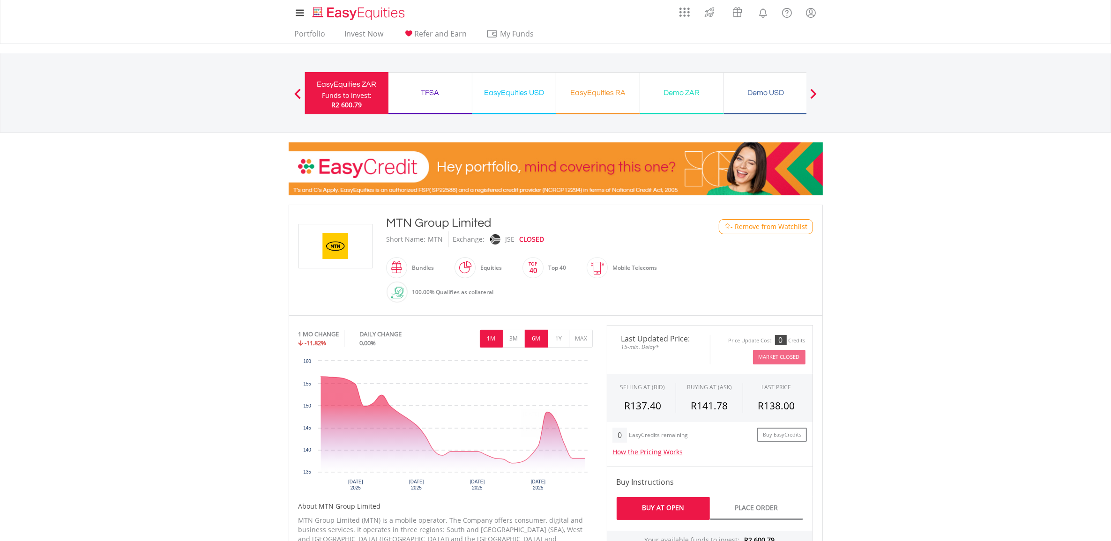
click at [533, 342] on button "6M" at bounding box center [536, 339] width 23 height 18
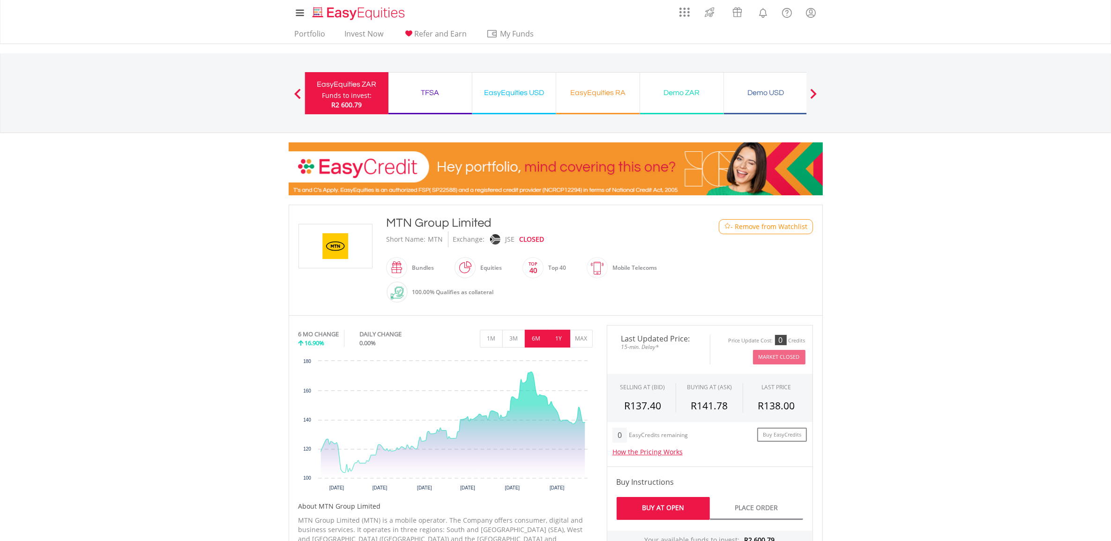
click at [561, 347] on button "1Y" at bounding box center [558, 339] width 23 height 18
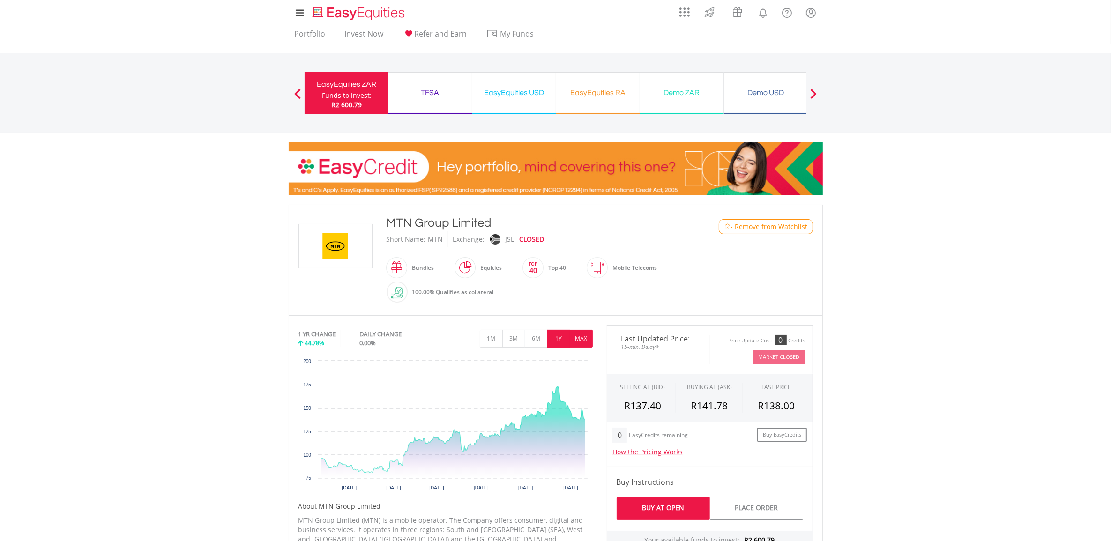
click at [576, 342] on button "MAX" at bounding box center [581, 339] width 23 height 18
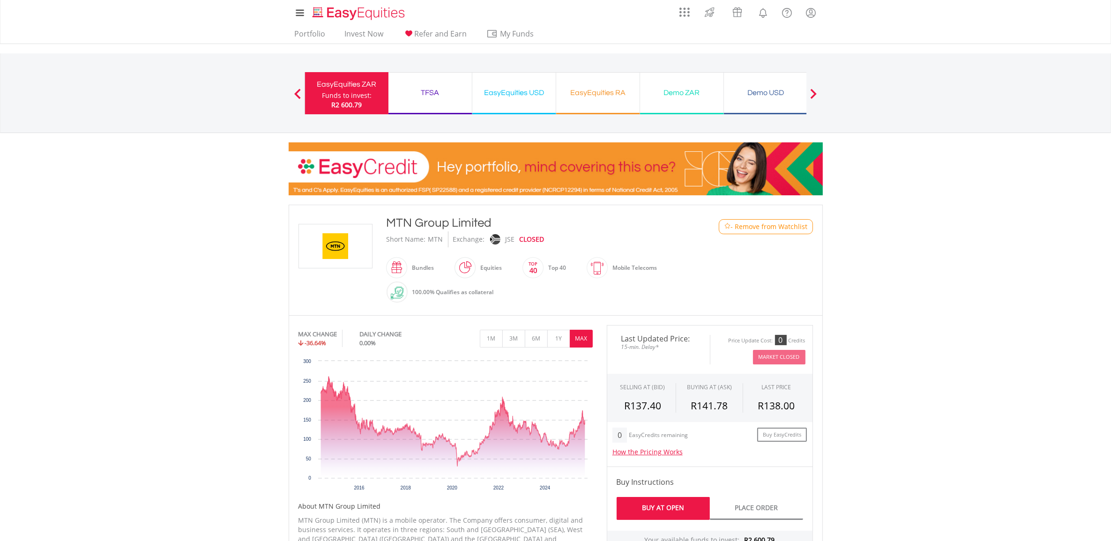
click at [1009, 186] on div "My Investments Invest Now New Listings Sell My Recurring Investments Pending Or…" at bounding box center [555, 97] width 1111 height 195
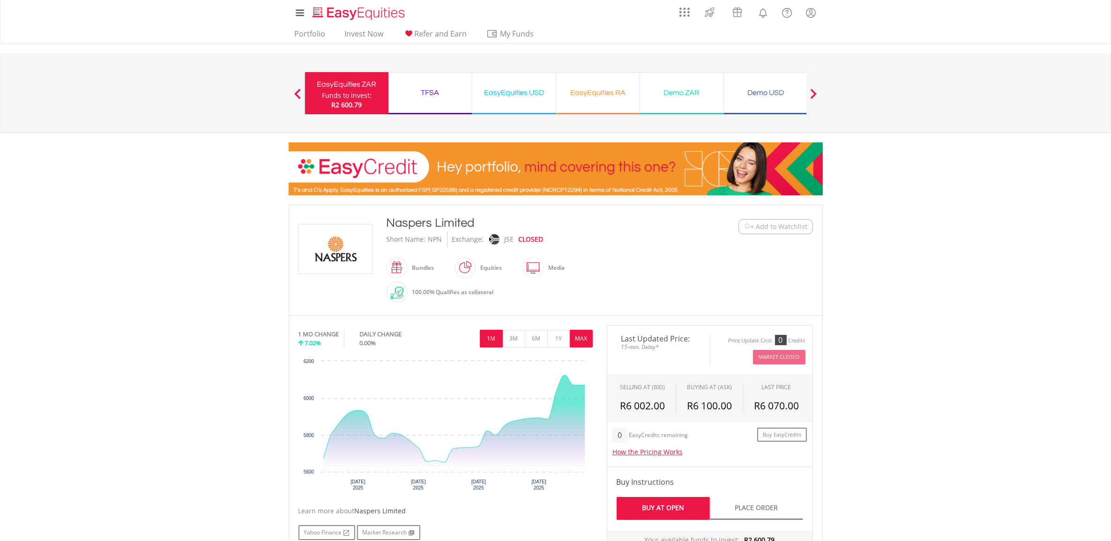
click at [581, 336] on button "MAX" at bounding box center [581, 339] width 23 height 18
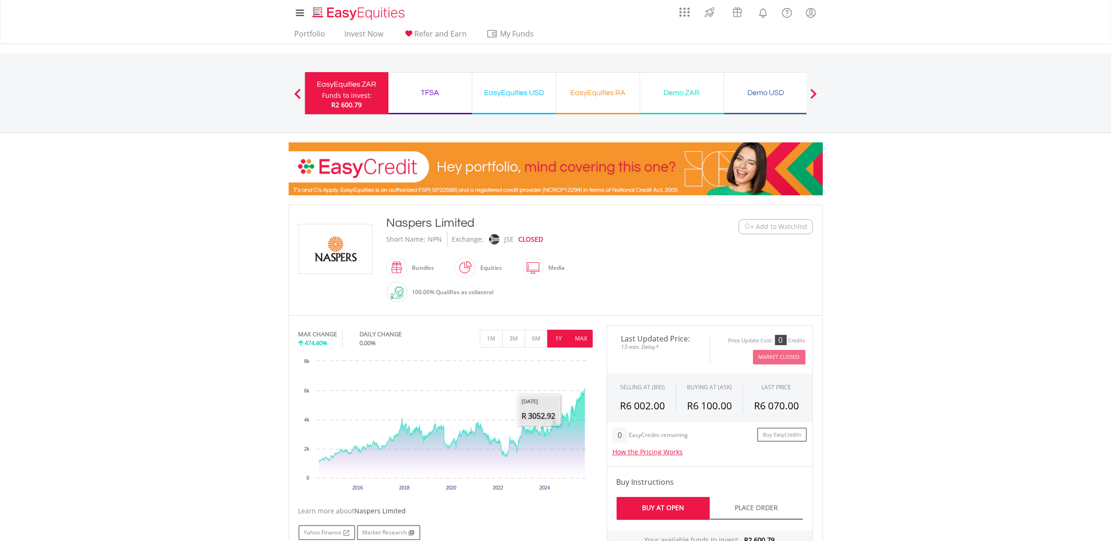
click at [558, 336] on button "1Y" at bounding box center [558, 339] width 23 height 18
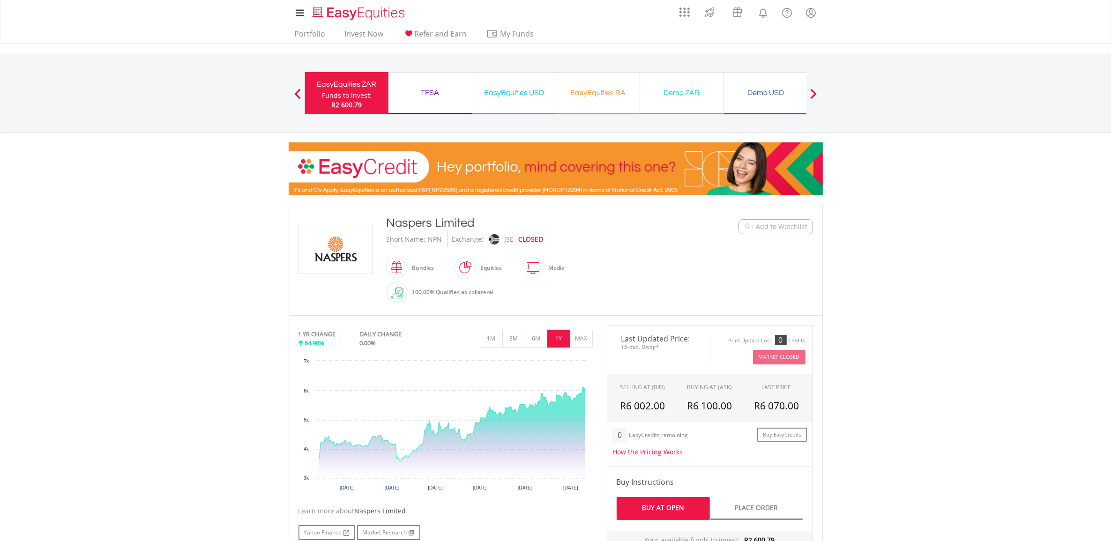
click at [446, 93] on div "TFSA" at bounding box center [430, 92] width 72 height 13
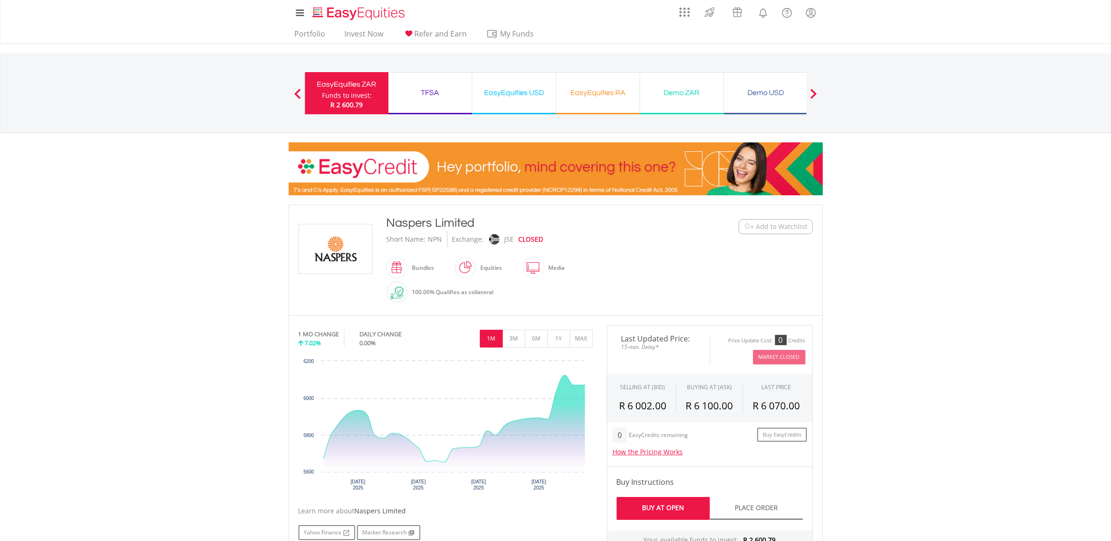
click at [425, 85] on div "TFSA Funds to invest: R 2 600.79" at bounding box center [430, 93] width 84 height 42
click at [354, 36] on link "Invest Now" at bounding box center [364, 36] width 46 height 15
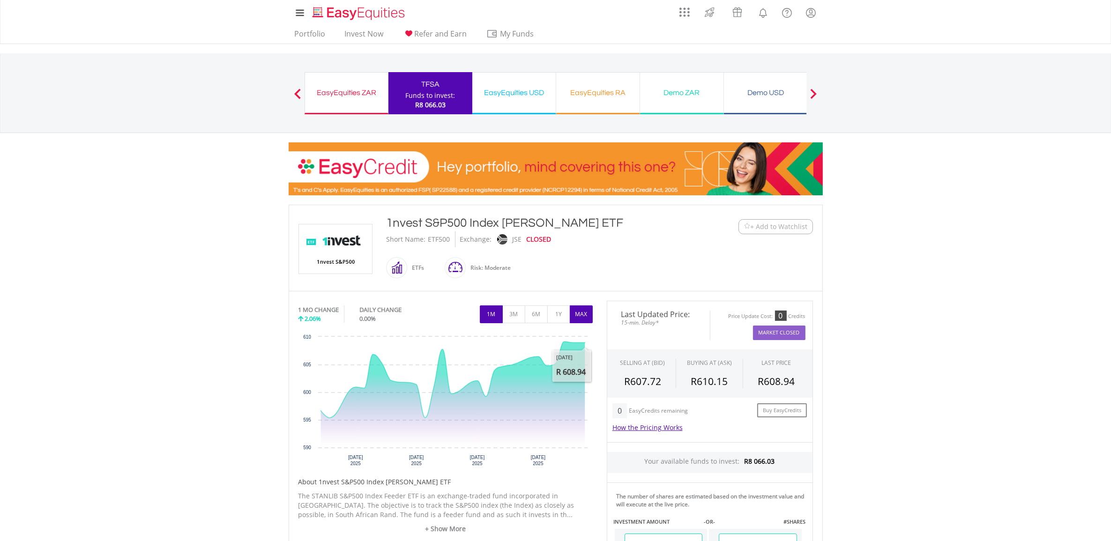
click at [583, 320] on button "MAX" at bounding box center [581, 314] width 23 height 18
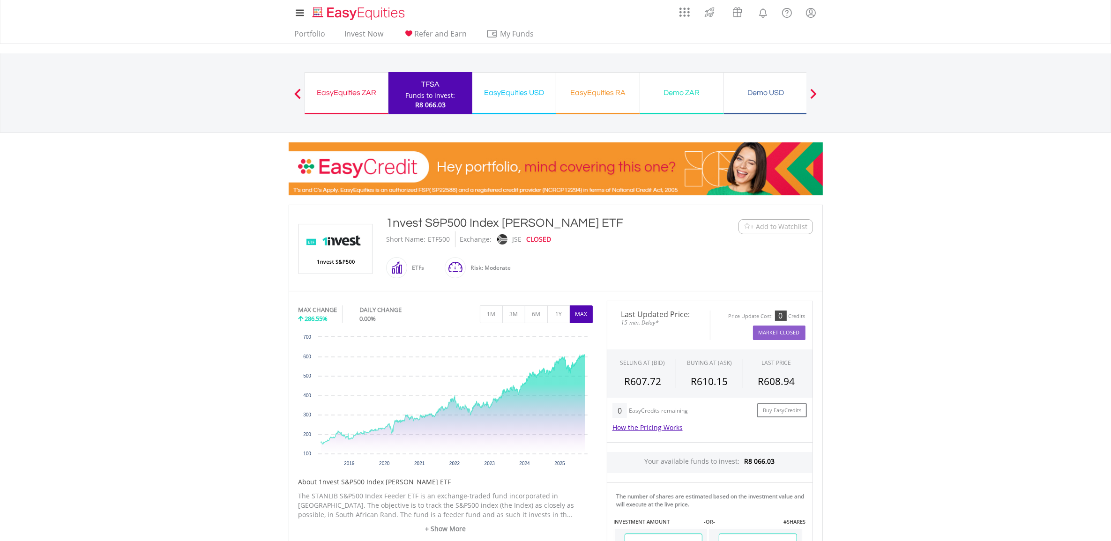
click at [759, 223] on span "+ Add to Watchlist" at bounding box center [779, 226] width 57 height 9
click at [1034, 201] on body "My Investments Invest Now New Listings Sell My Recurring Investments Pending Or…" at bounding box center [555, 453] width 1111 height 907
